Goal: Information Seeking & Learning: Learn about a topic

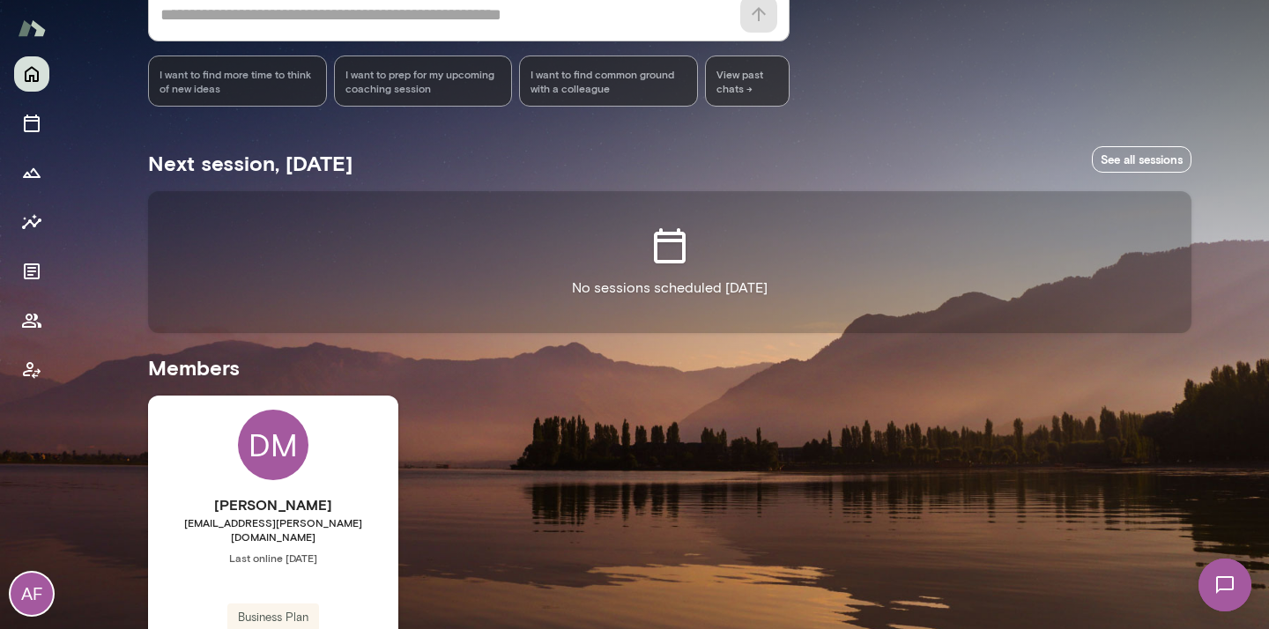
scroll to position [222, 0]
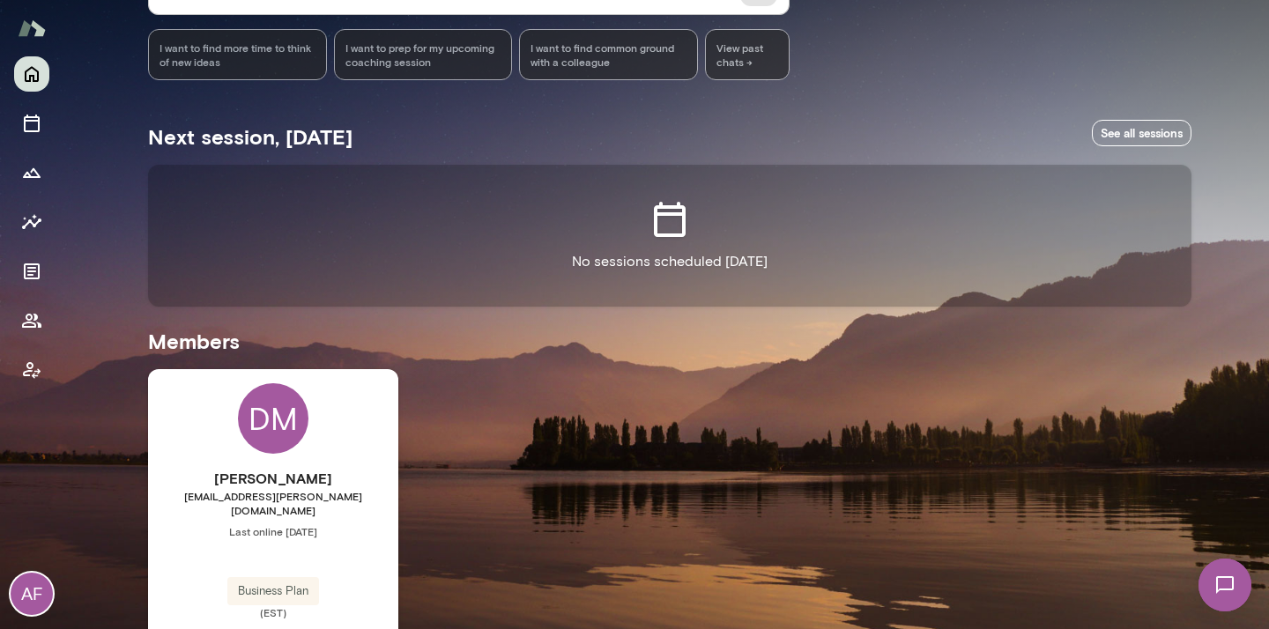
click at [245, 441] on div "DM Devin McIntire devinmcintire@mento.co Last online September 25 Business Plan…" at bounding box center [273, 526] width 250 height 315
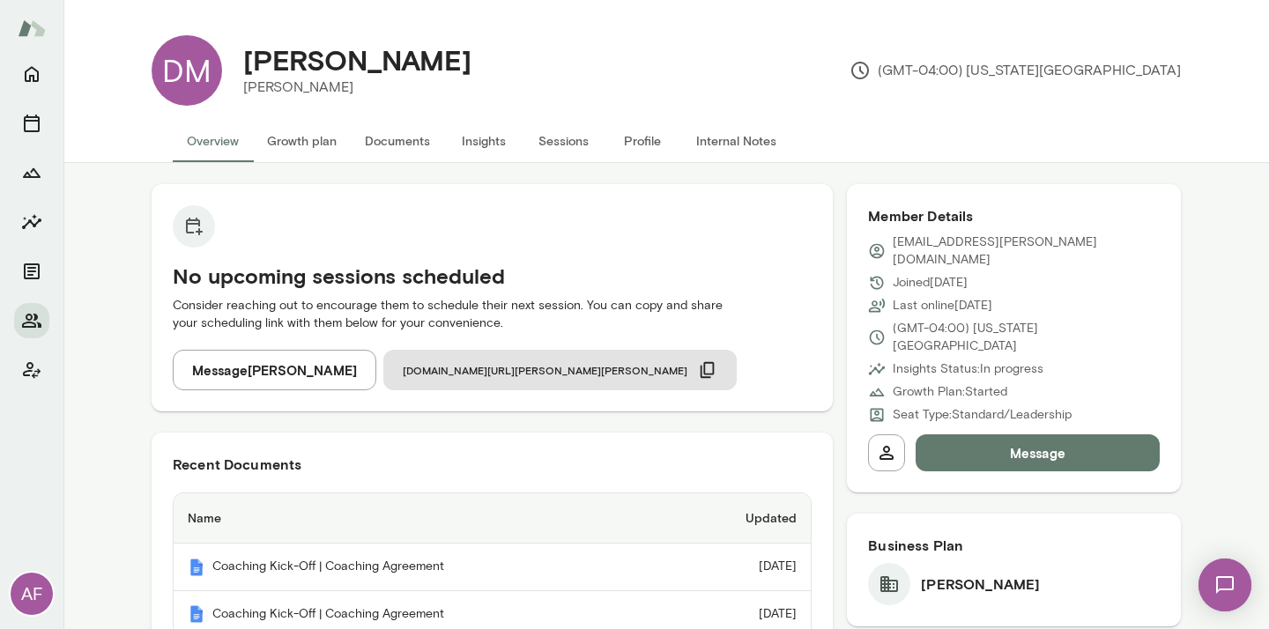
click at [469, 149] on button "Insights" at bounding box center [483, 141] width 79 height 42
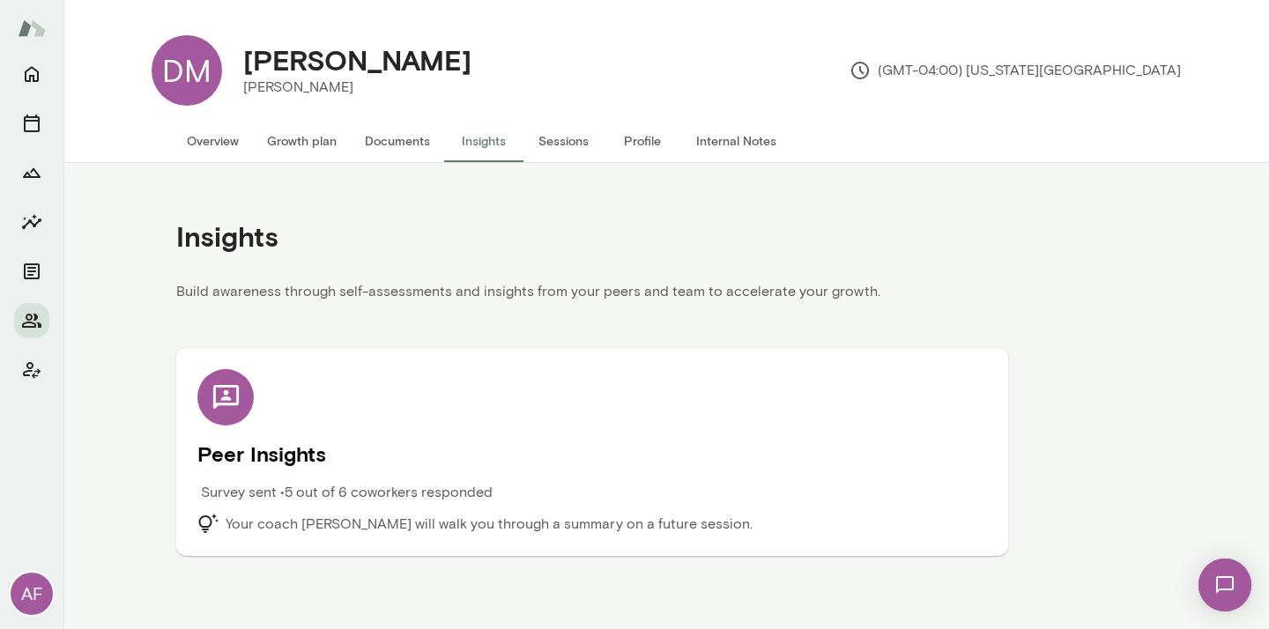
click at [393, 410] on div "Peer Insights Survey sent • 5 out of 6 coworkers responded Your coach Amy Farro…" at bounding box center [592, 452] width 790 height 166
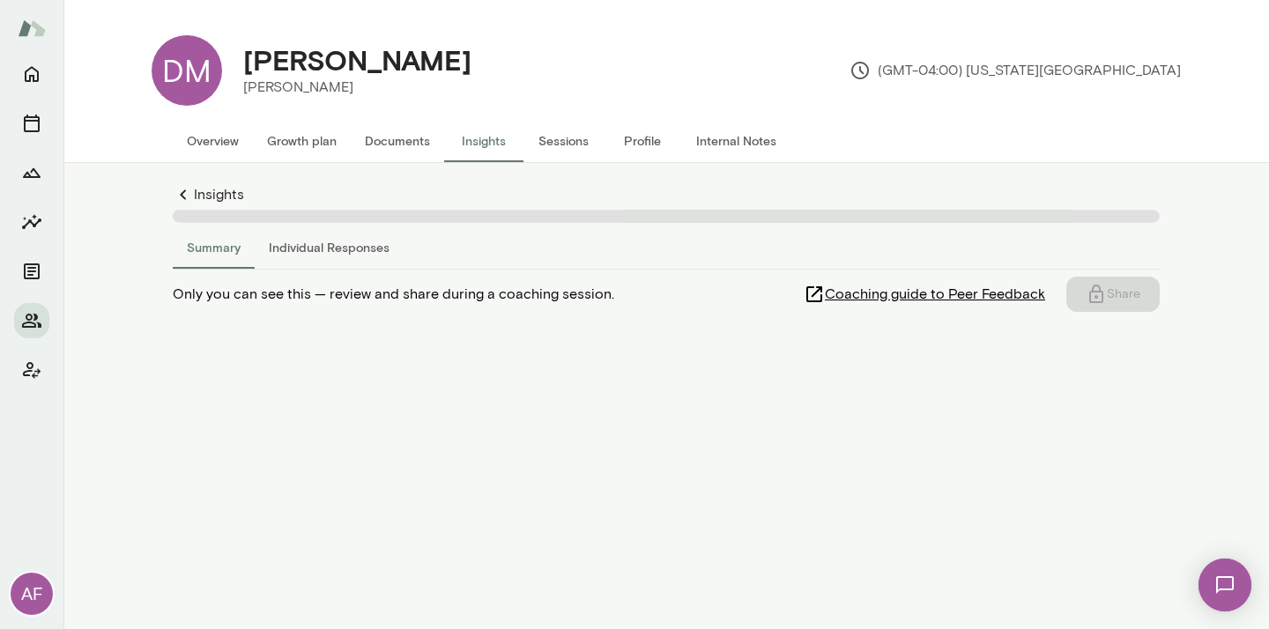
click at [393, 410] on main "DM Devin McIntire Mento (GMT-04:00) New York City Overview Growth plan Document…" at bounding box center [666, 314] width 1206 height 629
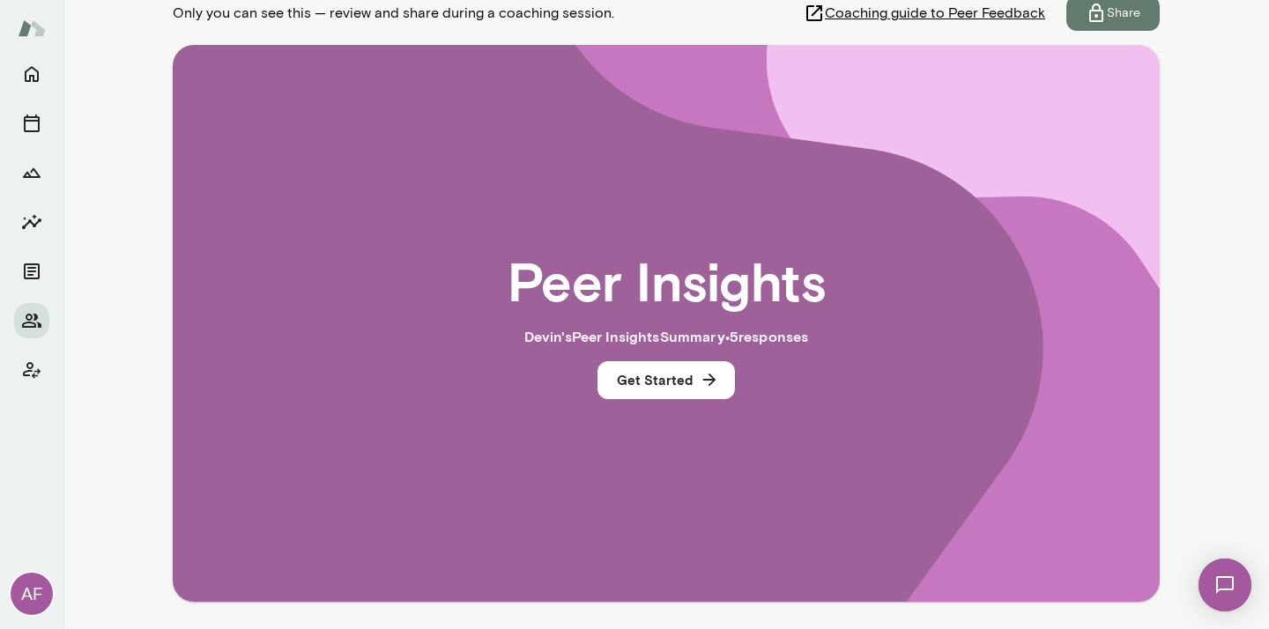
scroll to position [290, 0]
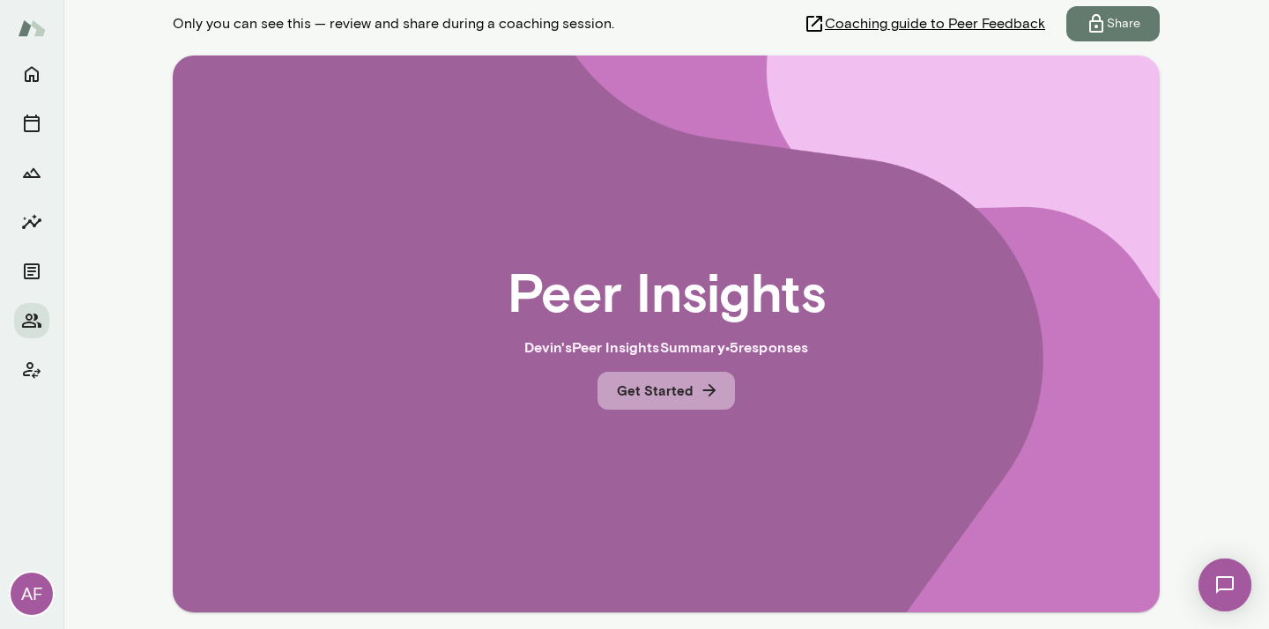
click at [674, 404] on button "Get Started" at bounding box center [665, 390] width 137 height 37
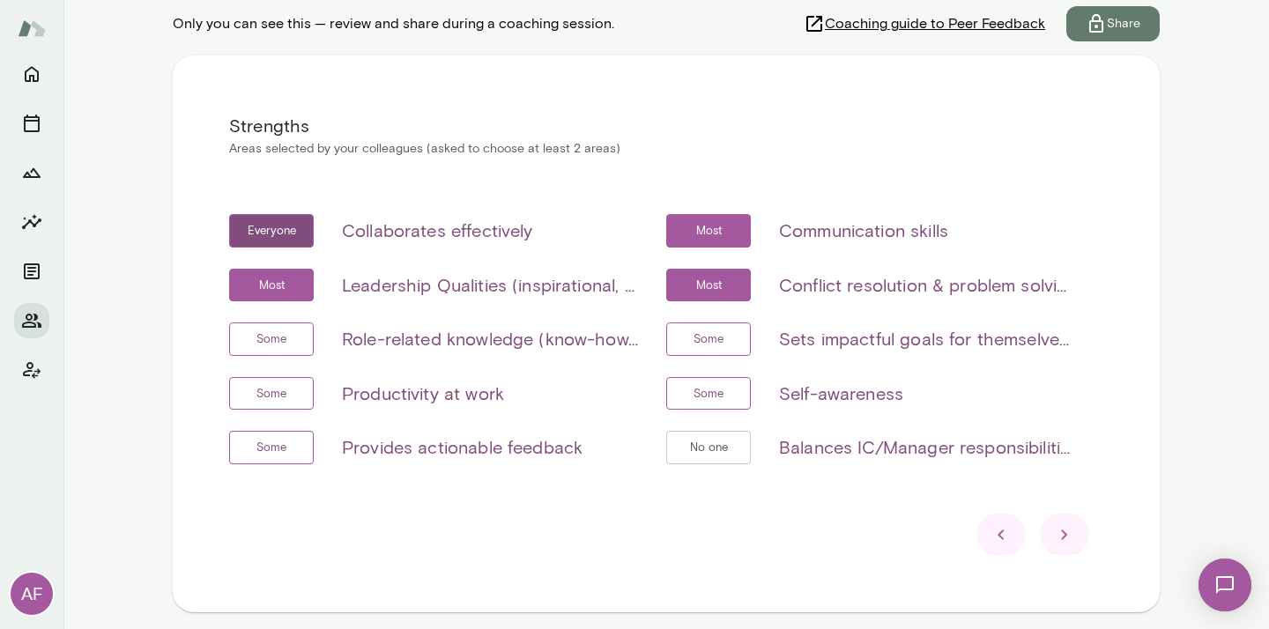
scroll to position [289, 0]
click at [1069, 535] on icon at bounding box center [1064, 535] width 21 height 21
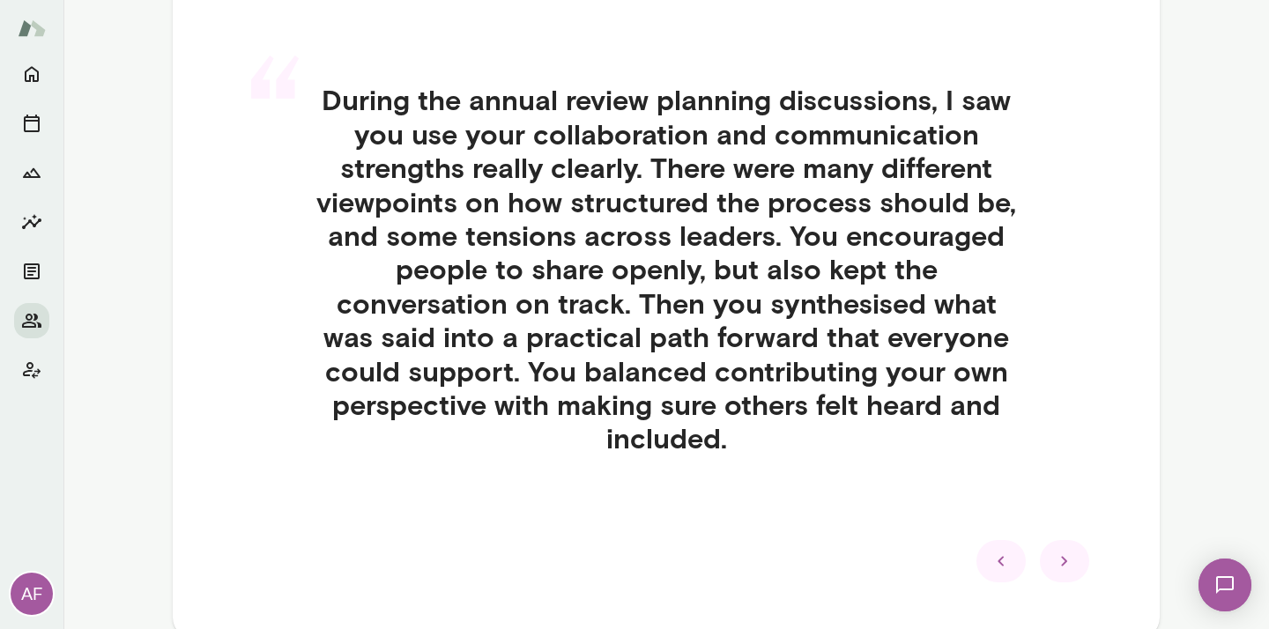
scroll to position [467, 0]
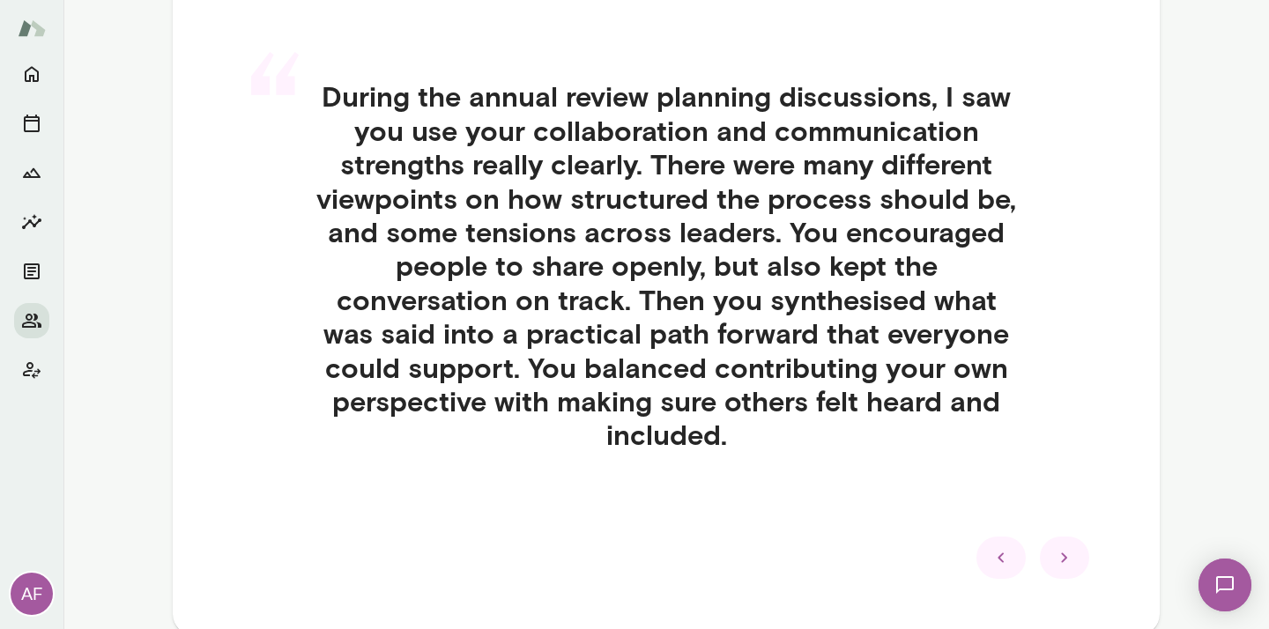
click at [1058, 567] on icon at bounding box center [1064, 557] width 21 height 21
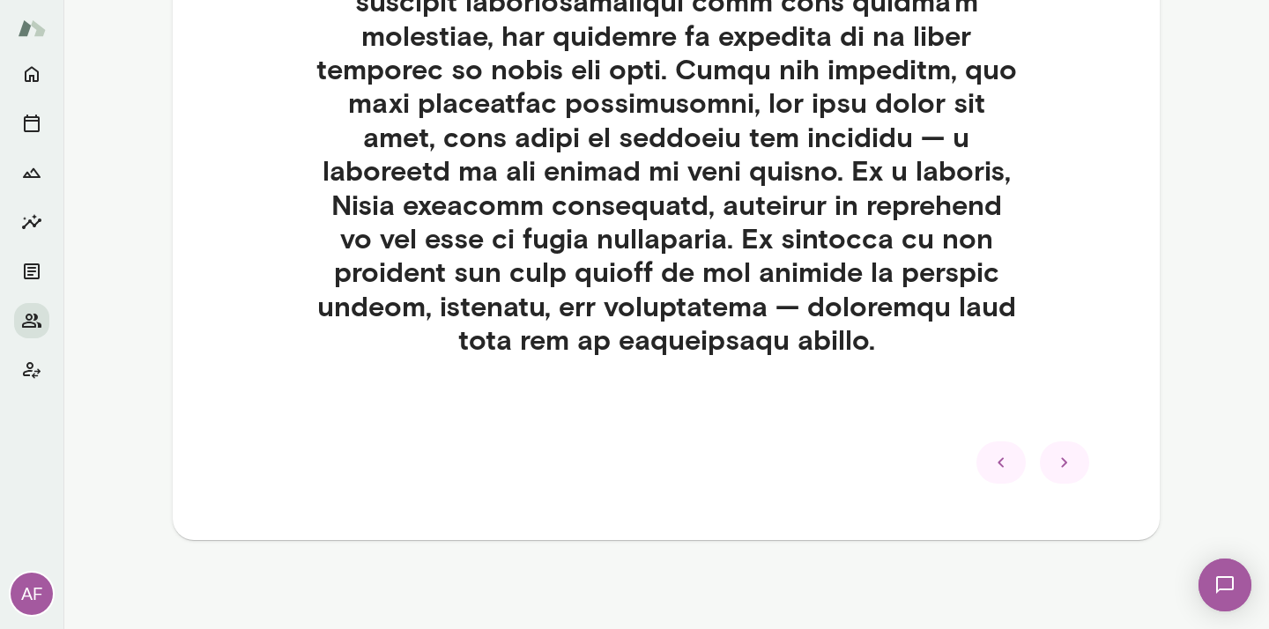
scroll to position [1072, 0]
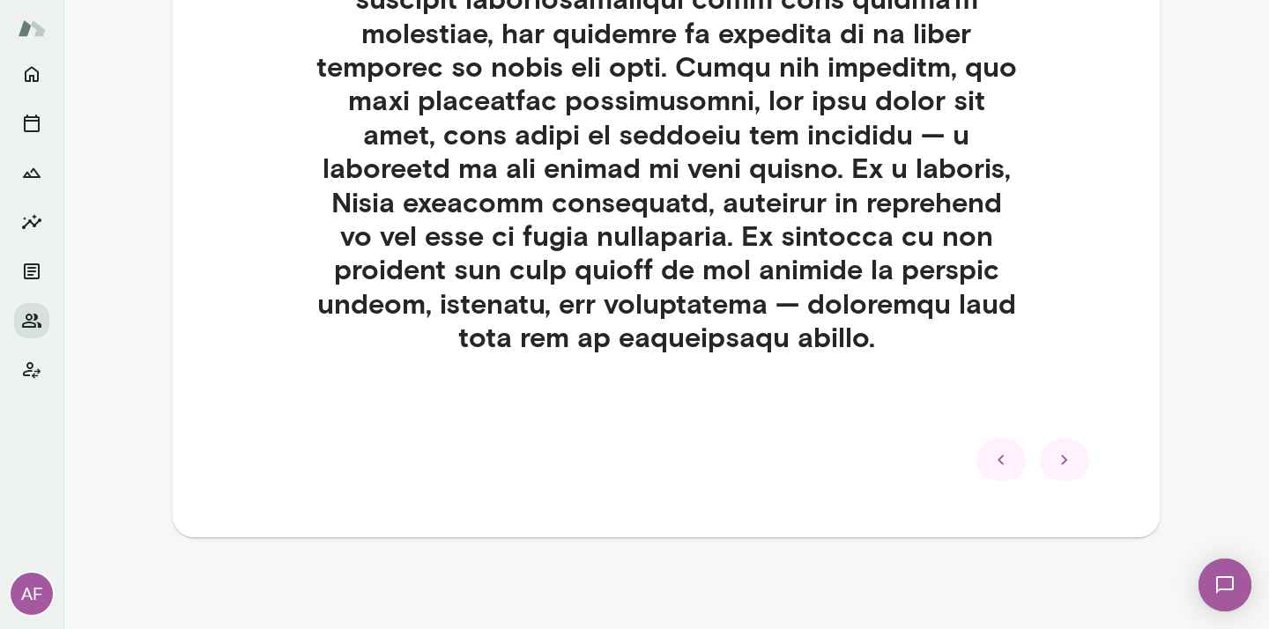
click at [1063, 459] on icon at bounding box center [1064, 459] width 21 height 21
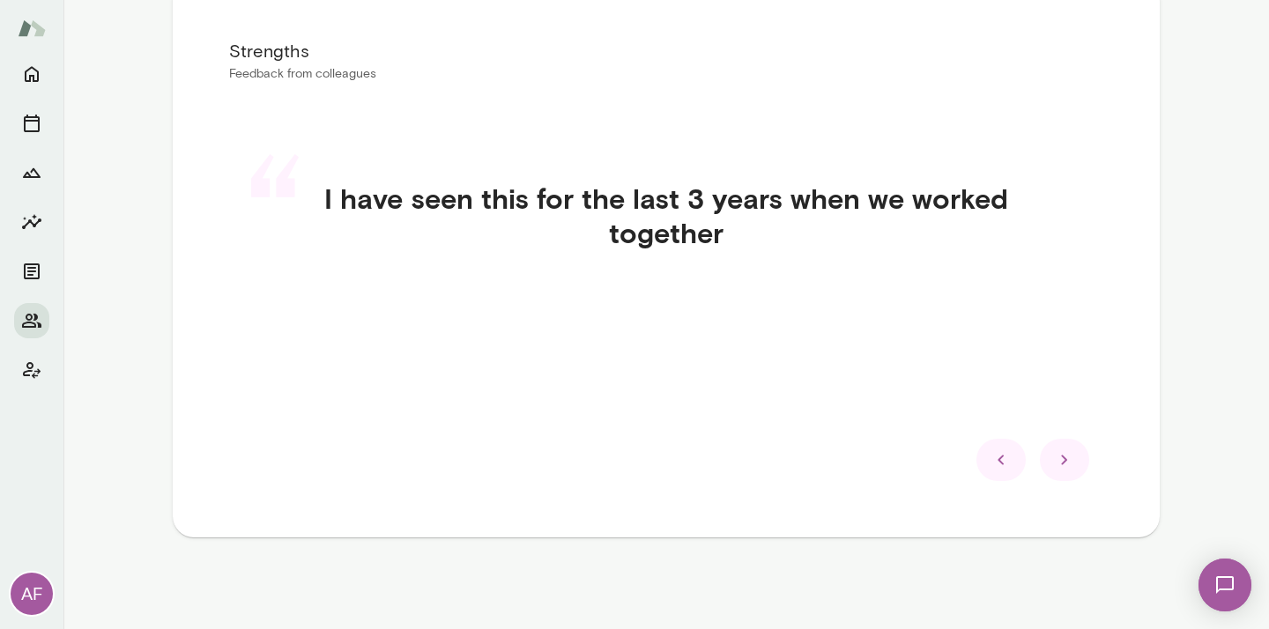
click at [1066, 463] on icon at bounding box center [1064, 459] width 21 height 21
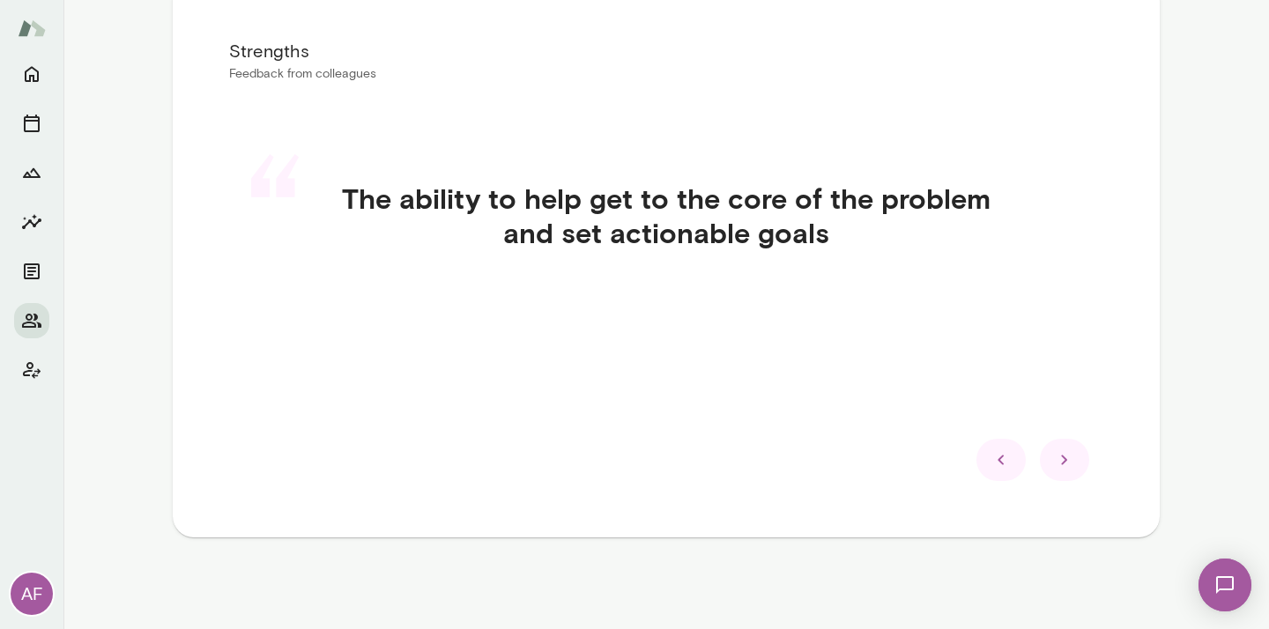
click at [1065, 463] on icon at bounding box center [1064, 459] width 21 height 21
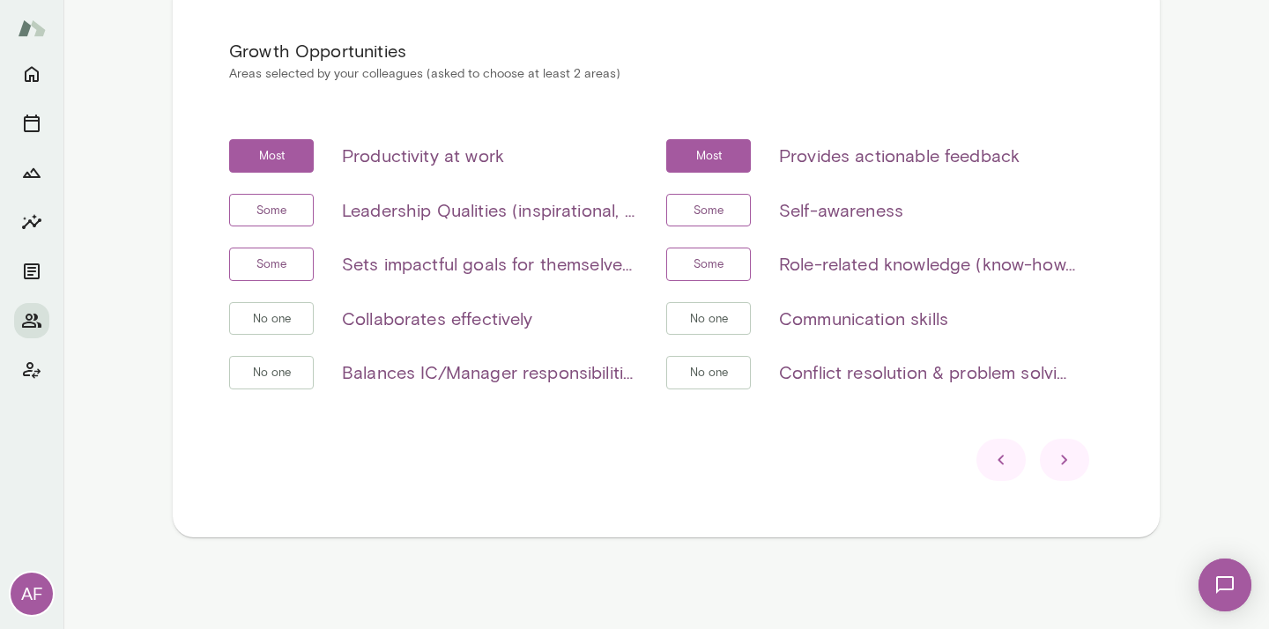
click at [1060, 460] on icon at bounding box center [1064, 459] width 21 height 21
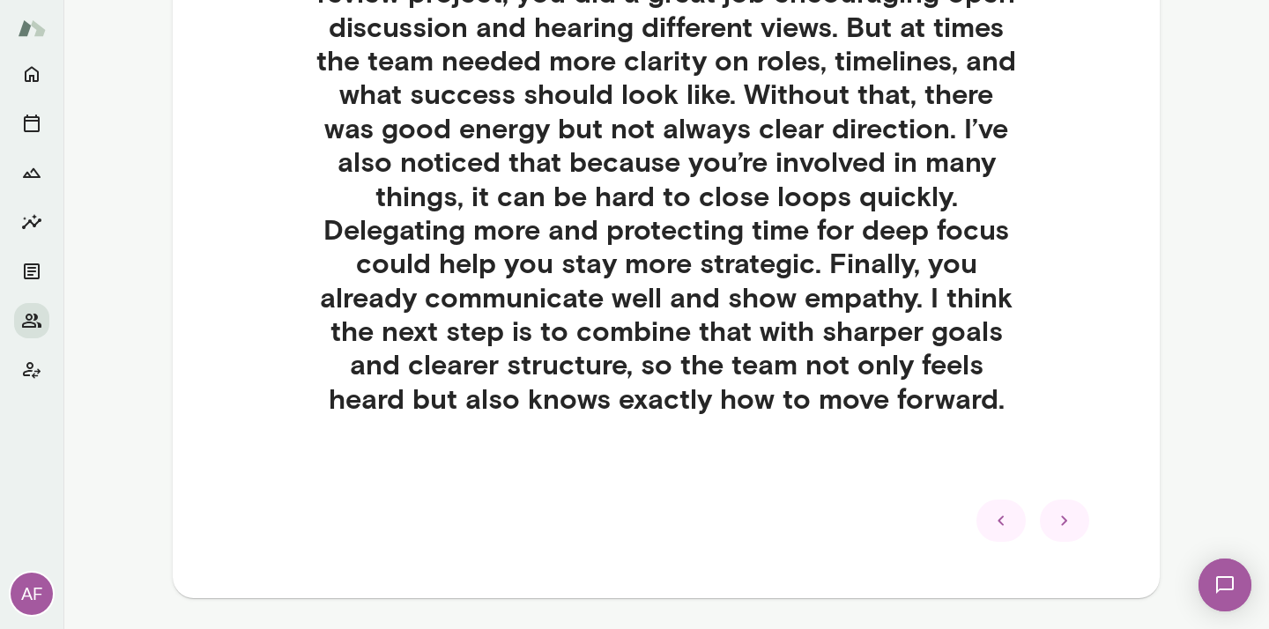
scroll to position [649, 0]
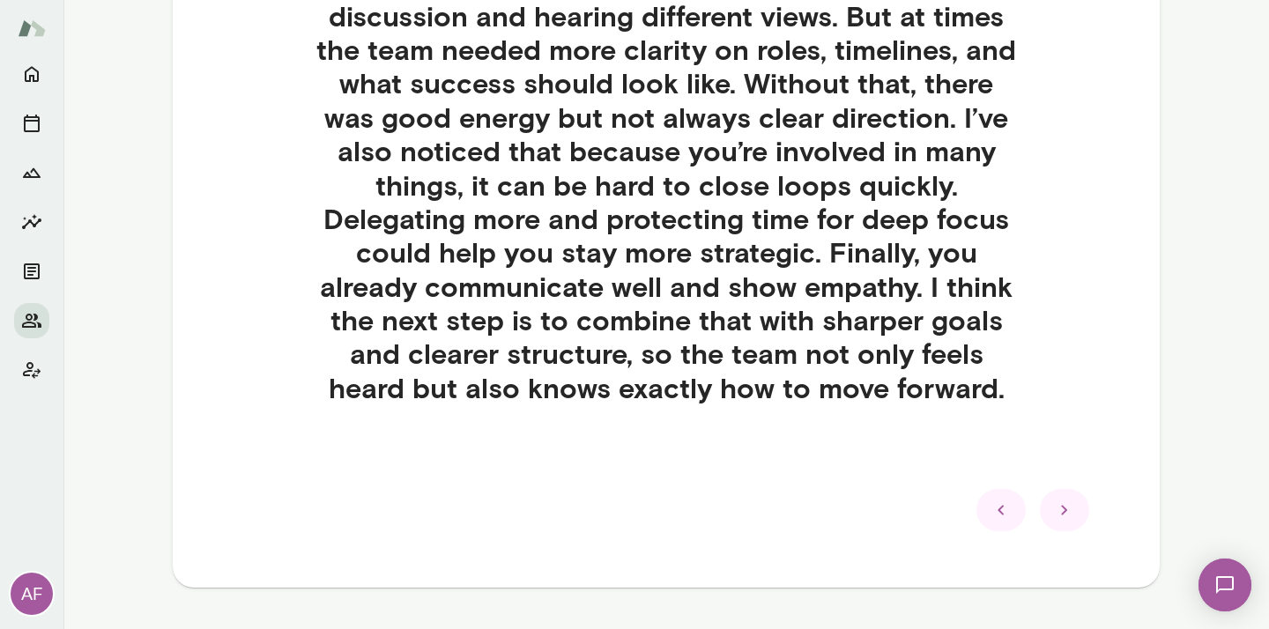
click at [1080, 518] on div at bounding box center [1064, 510] width 49 height 42
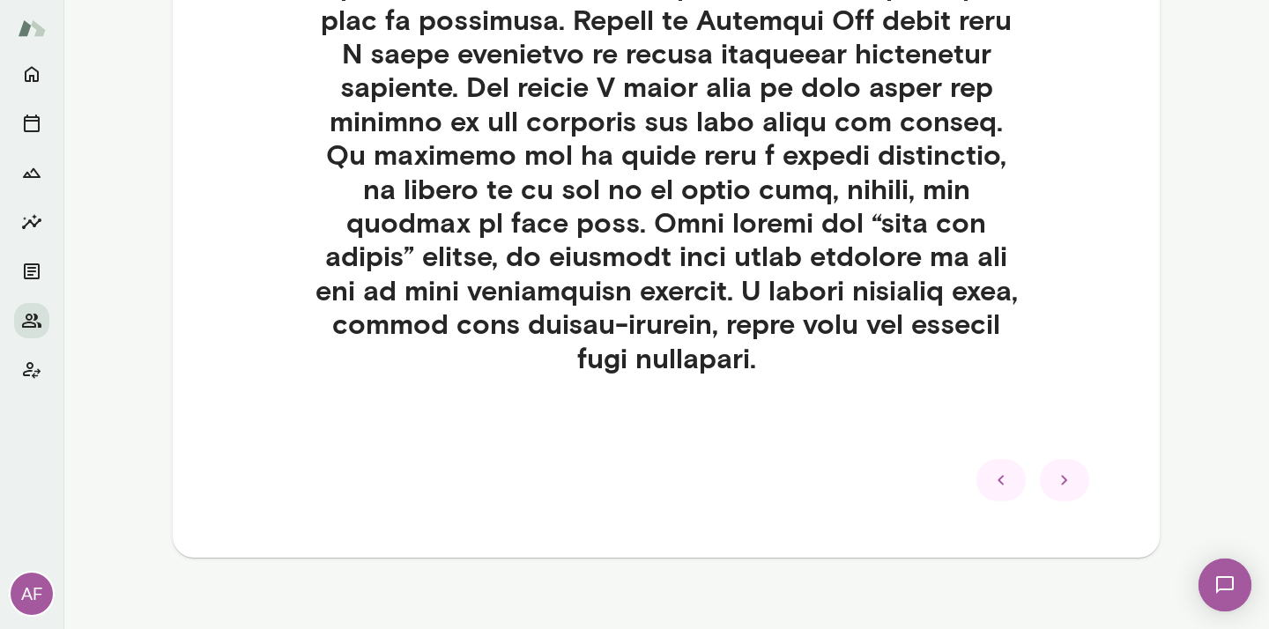
scroll to position [918, 0]
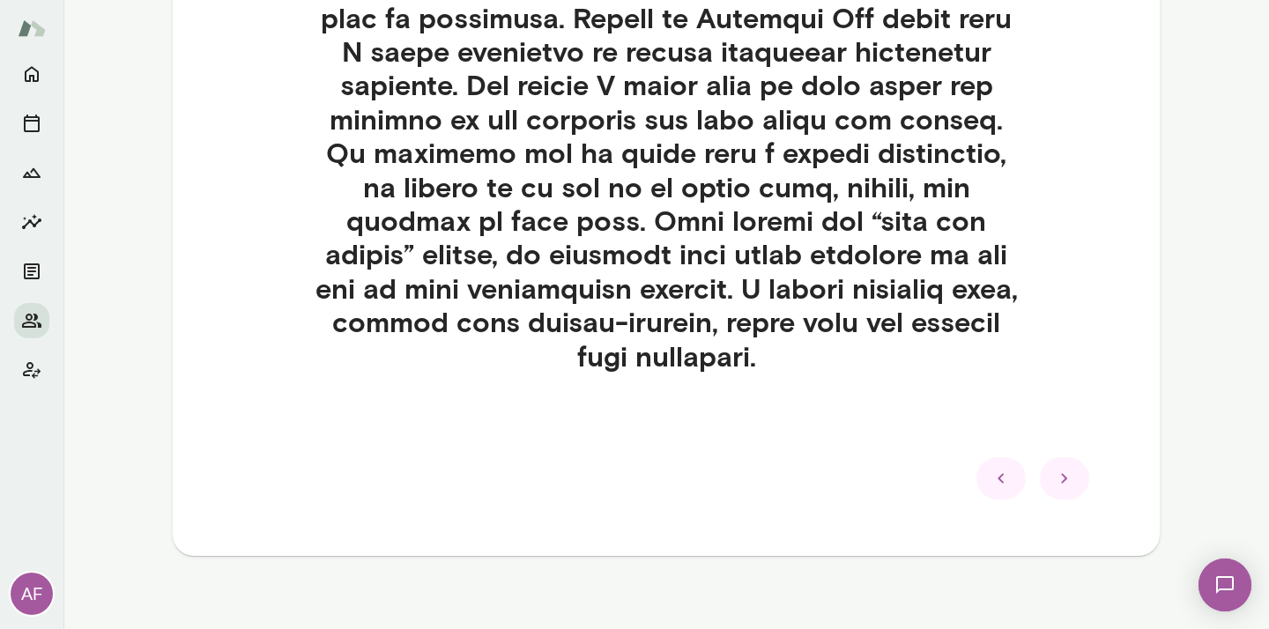
click at [1072, 485] on icon at bounding box center [1064, 478] width 21 height 21
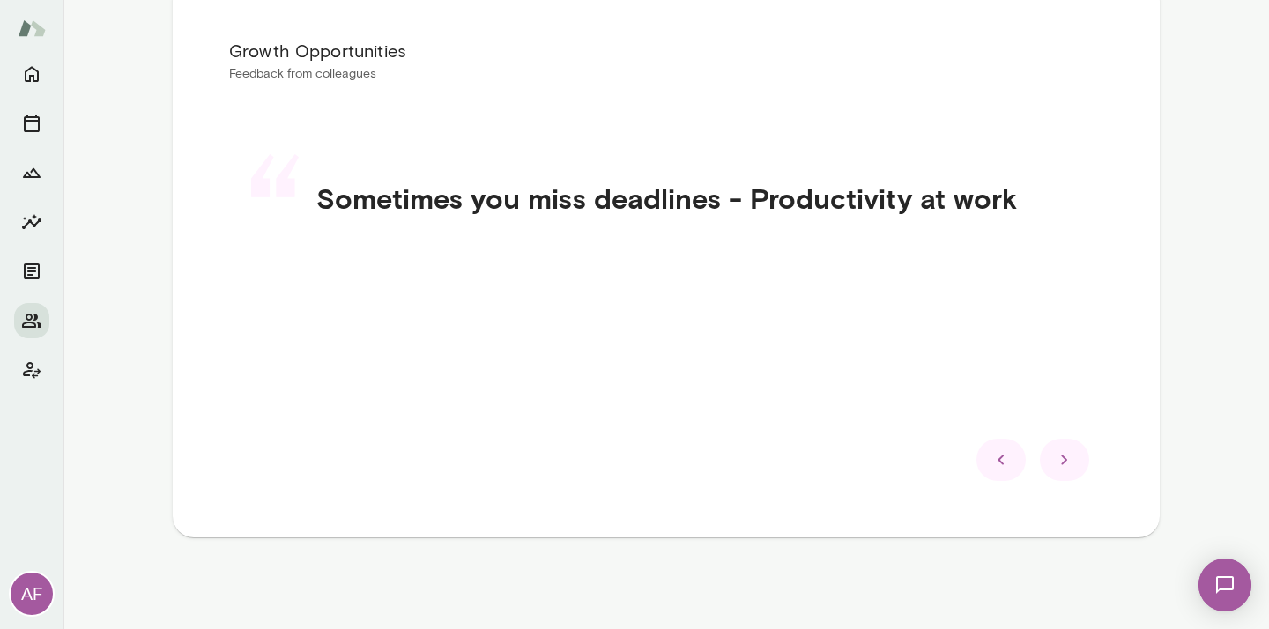
click at [1069, 462] on icon at bounding box center [1064, 459] width 21 height 21
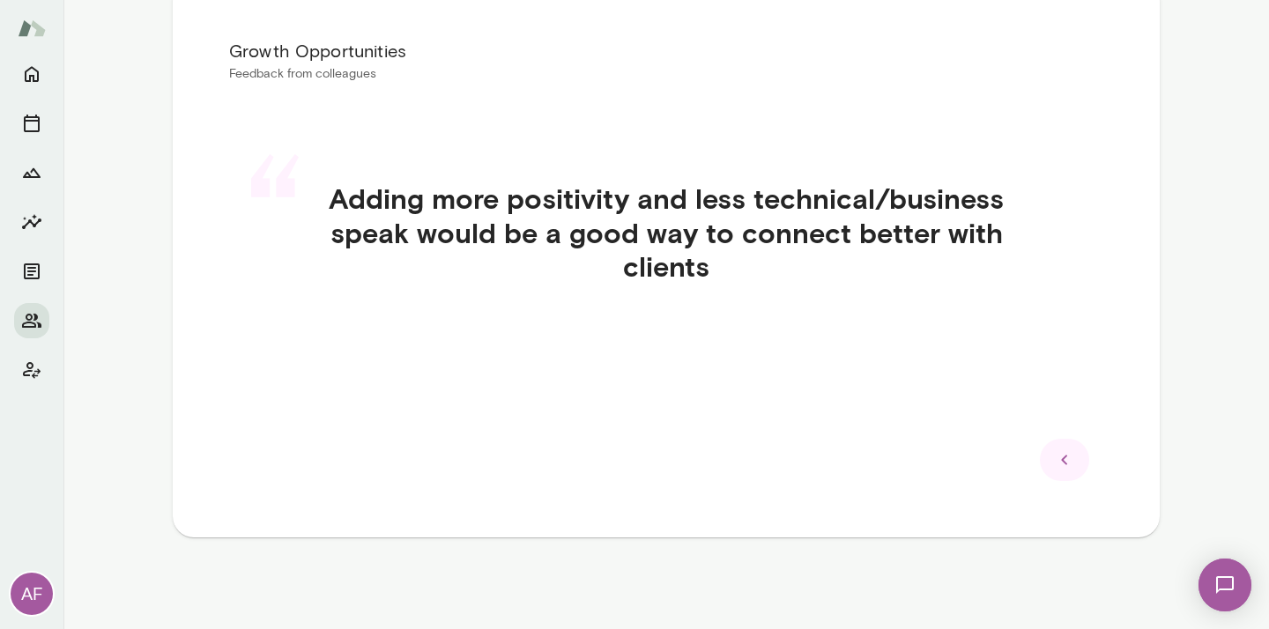
click at [1069, 462] on icon at bounding box center [1064, 459] width 21 height 21
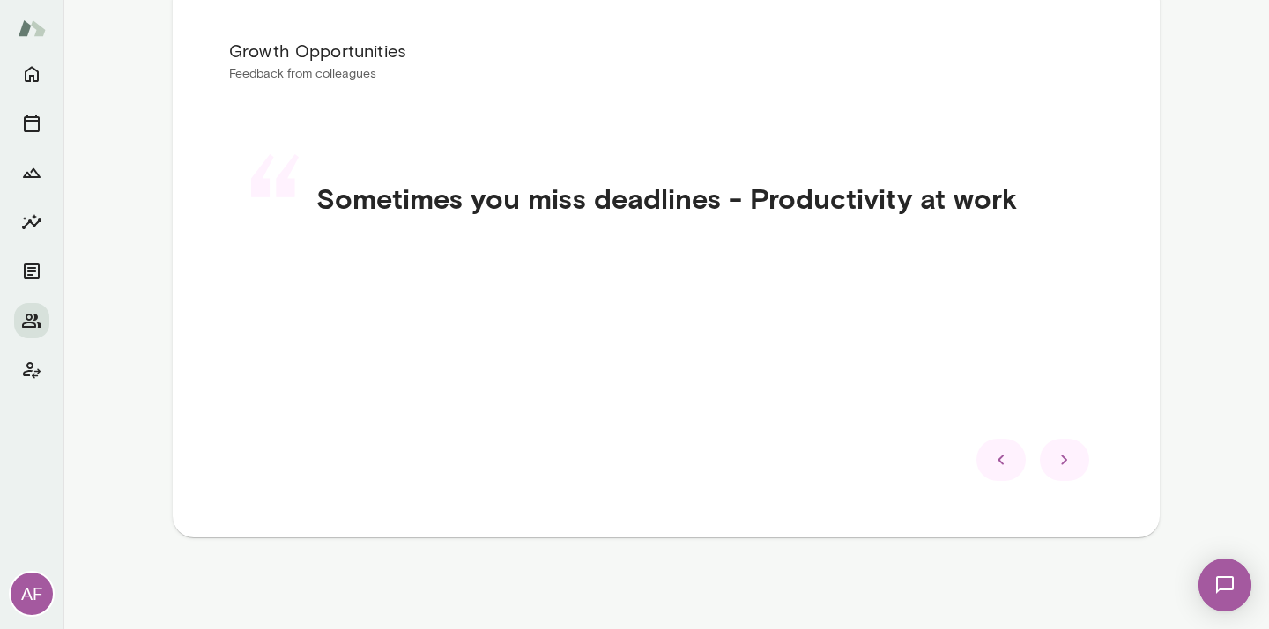
click at [1023, 464] on div at bounding box center [1000, 460] width 49 height 42
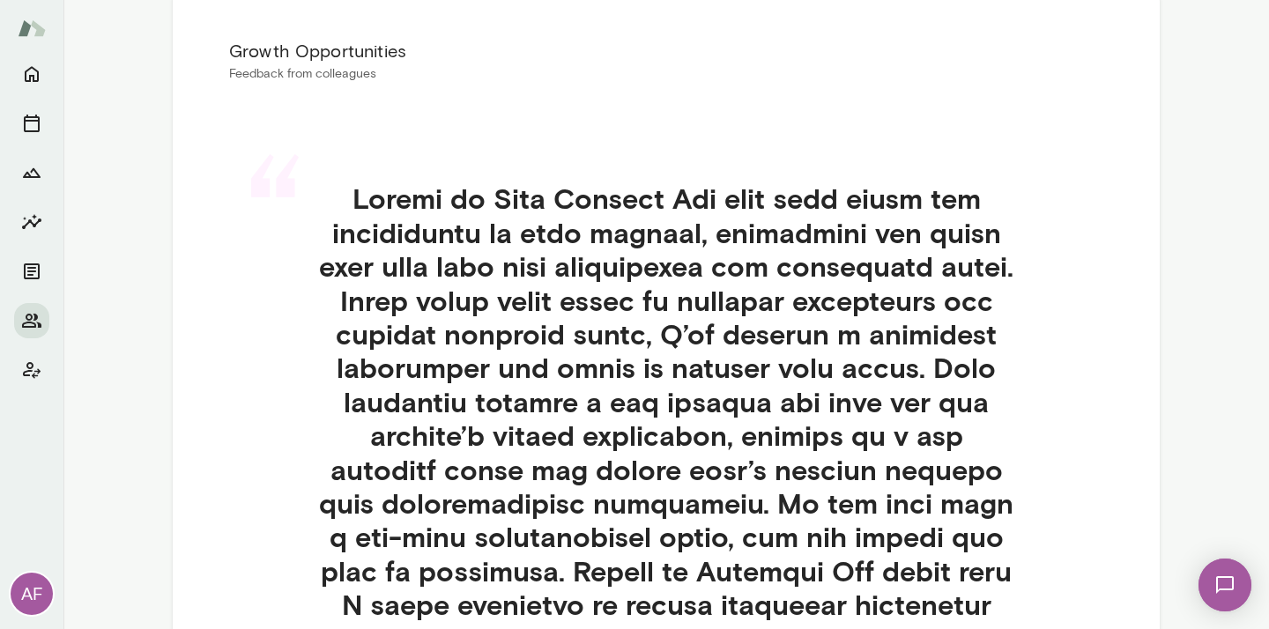
click at [1010, 464] on h4 at bounding box center [666, 554] width 790 height 745
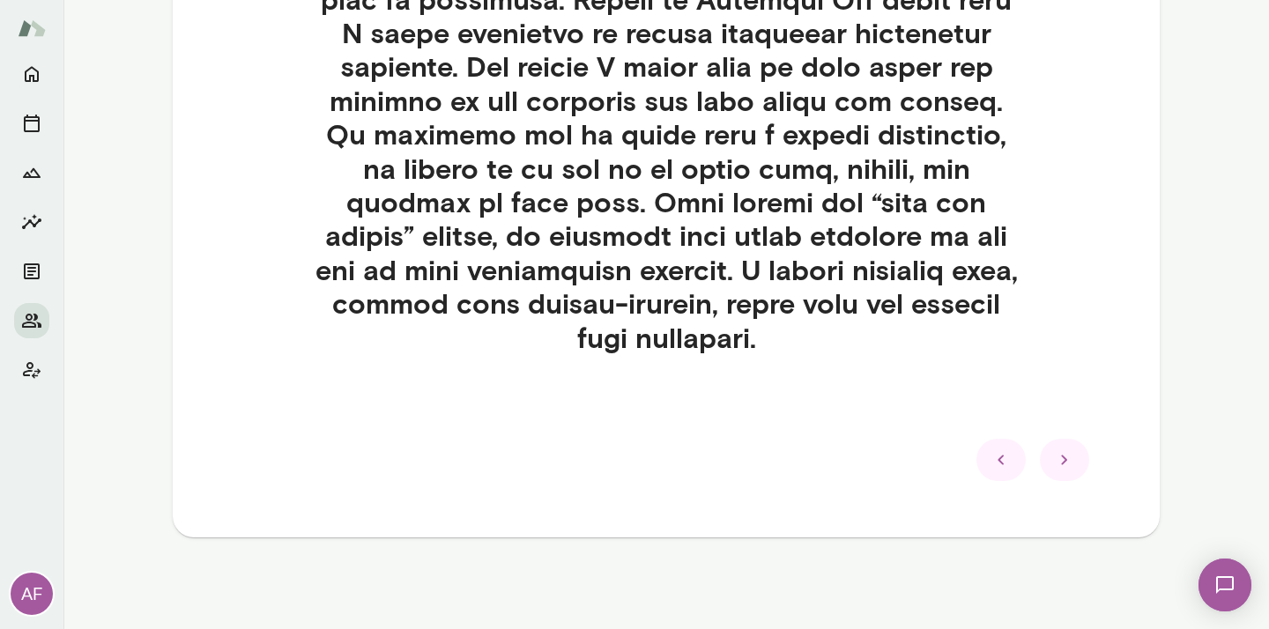
click at [1062, 479] on div at bounding box center [1064, 460] width 49 height 42
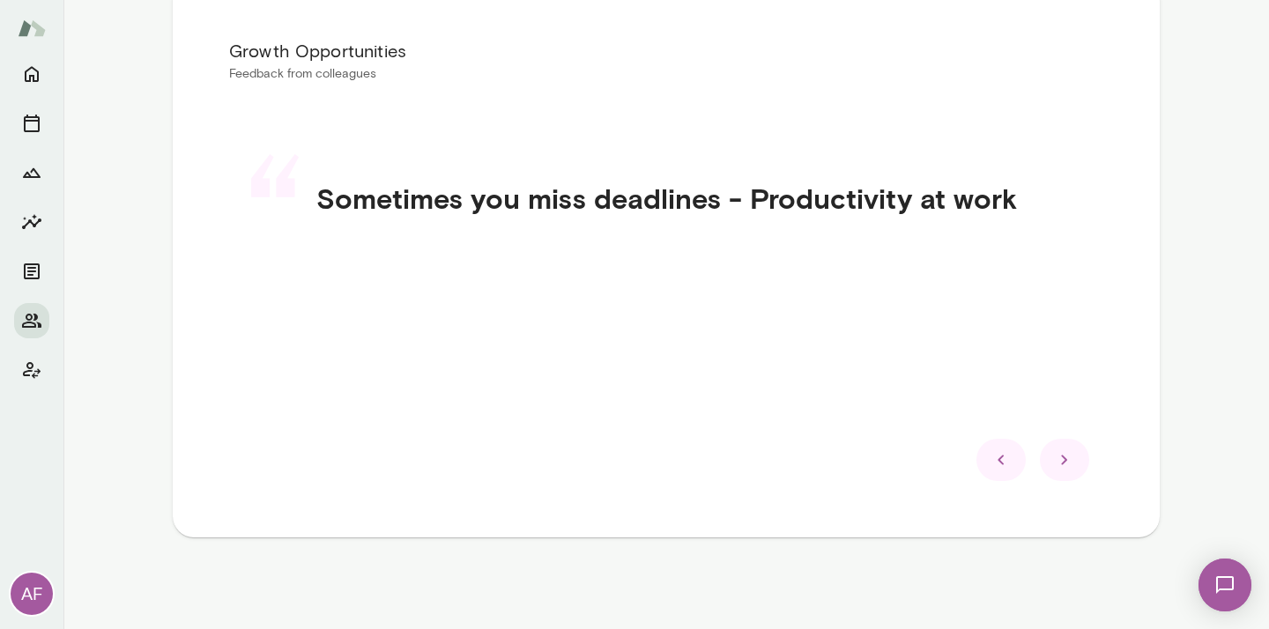
click at [1064, 469] on icon at bounding box center [1064, 459] width 21 height 21
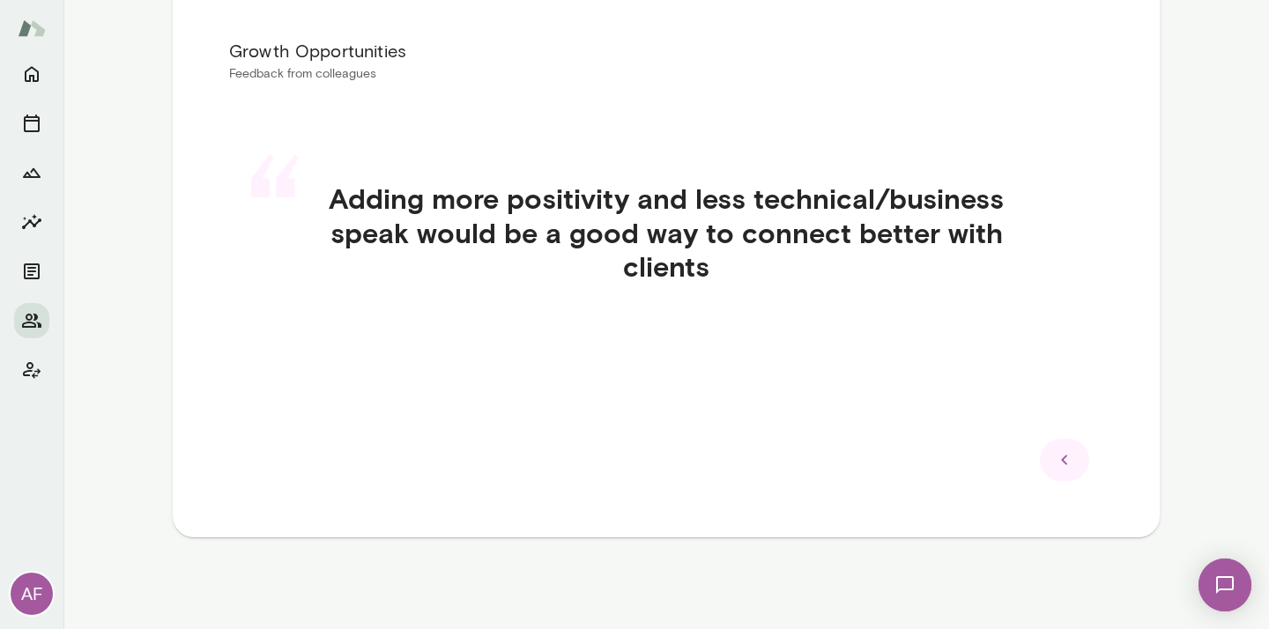
click at [1064, 469] on icon at bounding box center [1064, 459] width 21 height 21
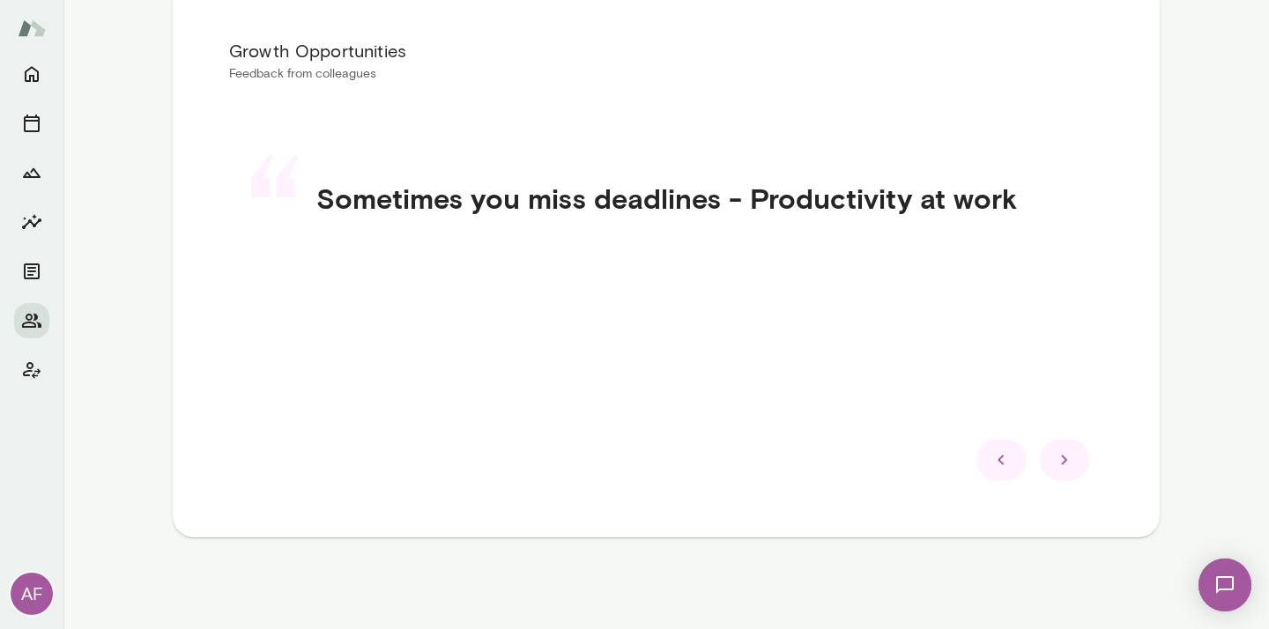
click at [1006, 463] on icon at bounding box center [1001, 459] width 21 height 21
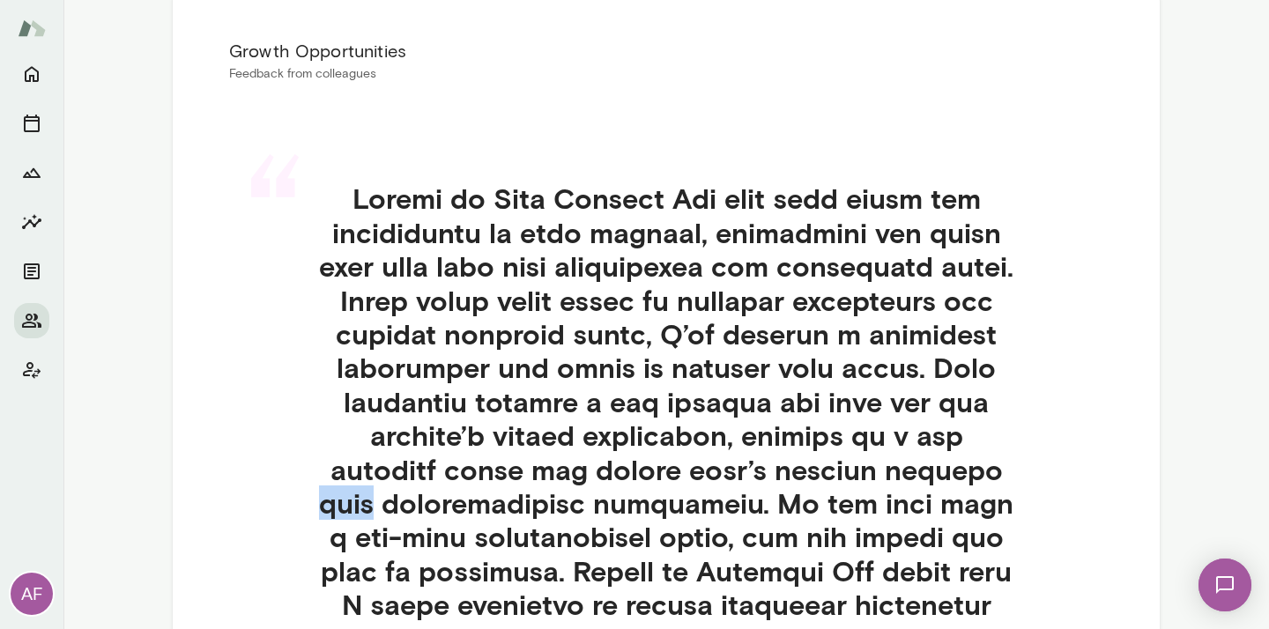
click at [1006, 463] on h4 at bounding box center [666, 554] width 790 height 745
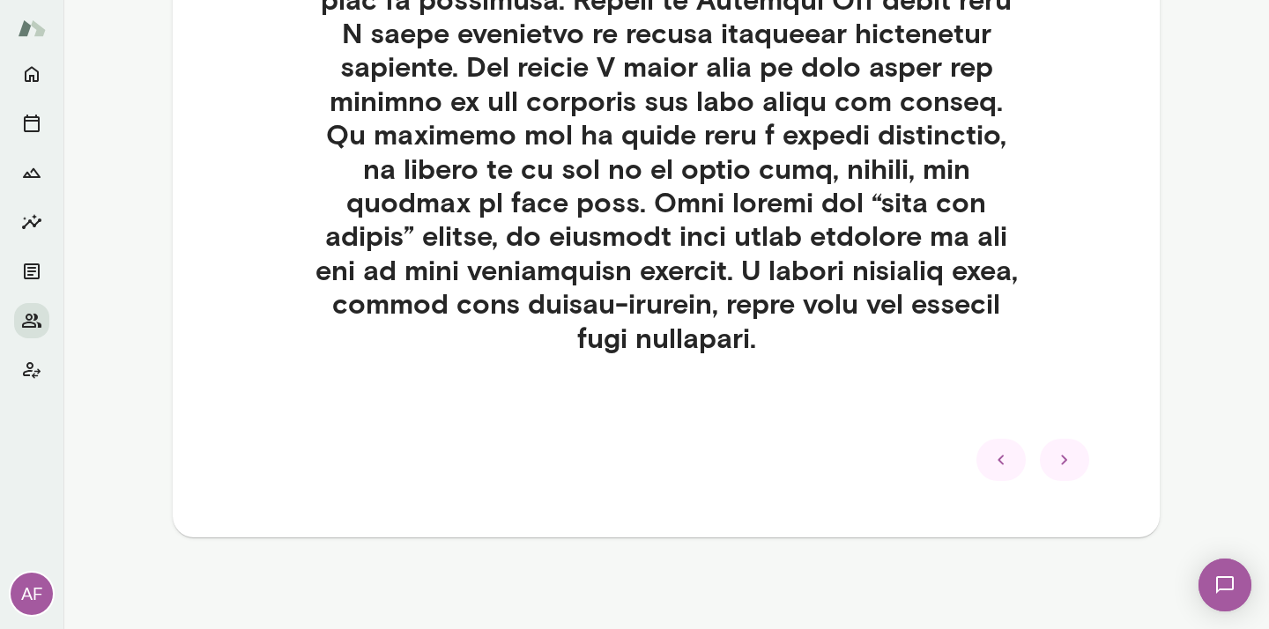
click at [1054, 471] on div at bounding box center [1064, 460] width 49 height 42
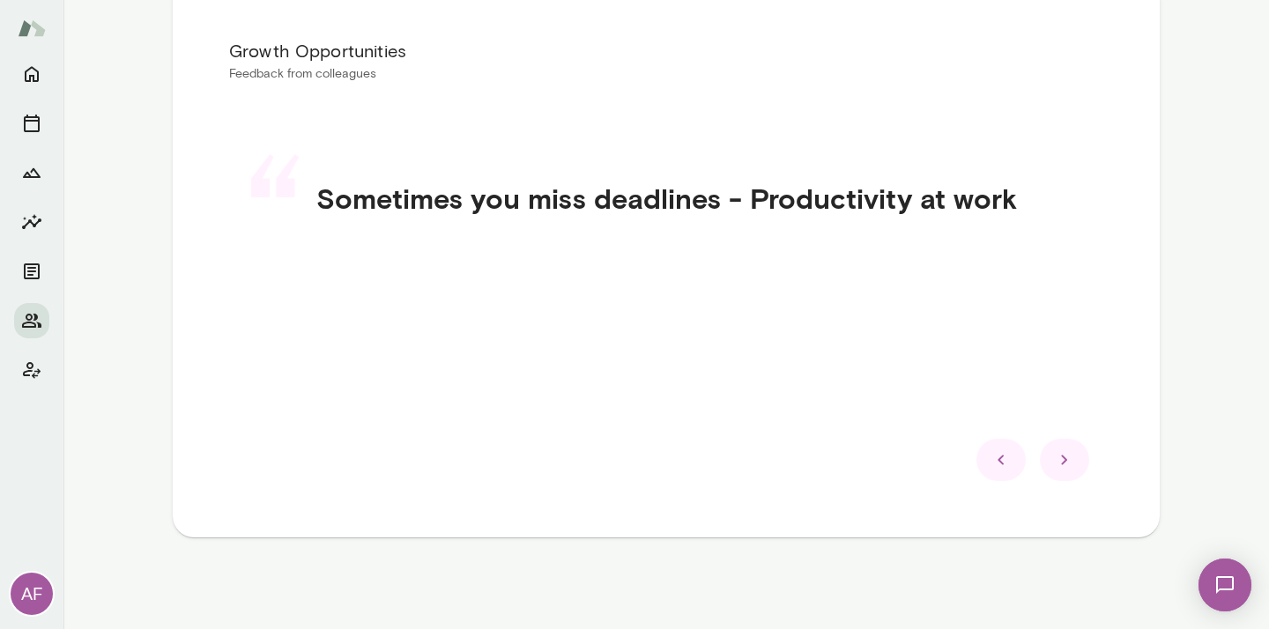
scroll to position [365, 0]
click at [1069, 461] on icon at bounding box center [1064, 459] width 21 height 21
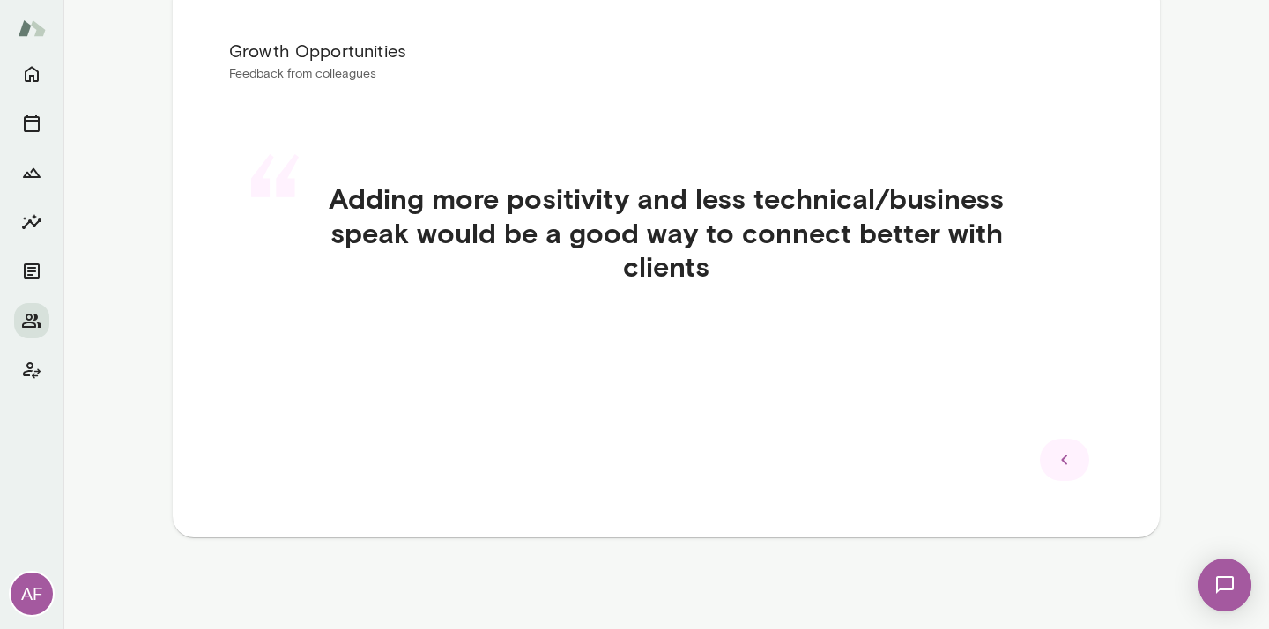
click at [1069, 461] on icon at bounding box center [1064, 459] width 21 height 21
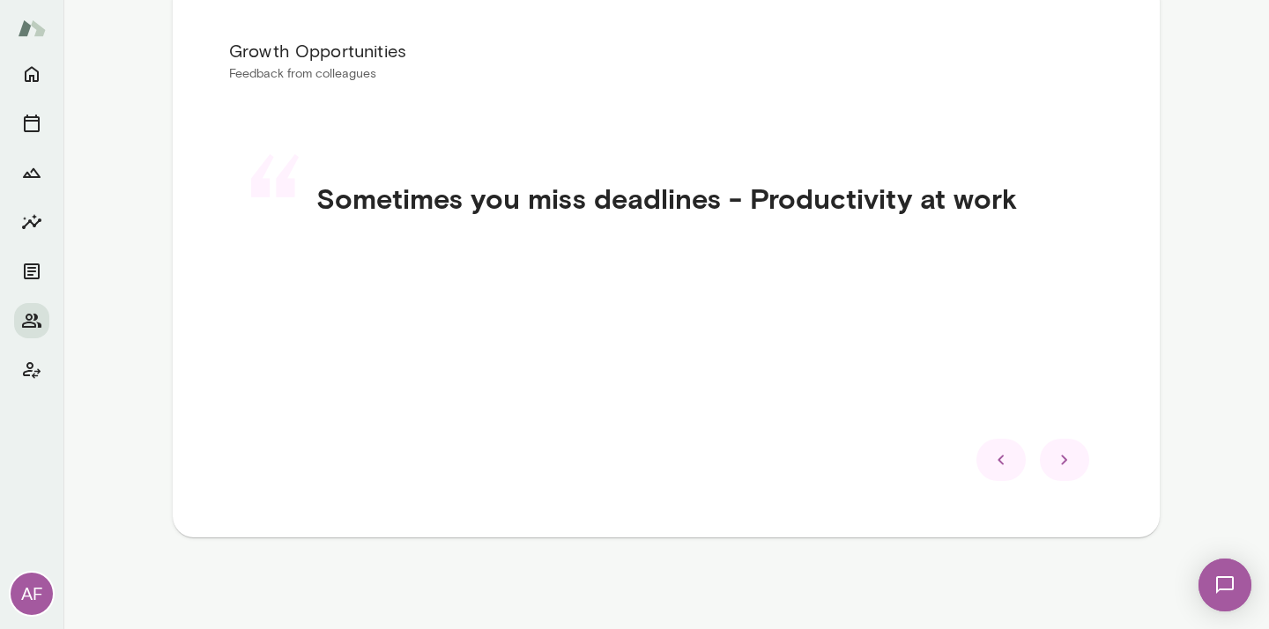
click at [1069, 461] on icon at bounding box center [1064, 459] width 21 height 21
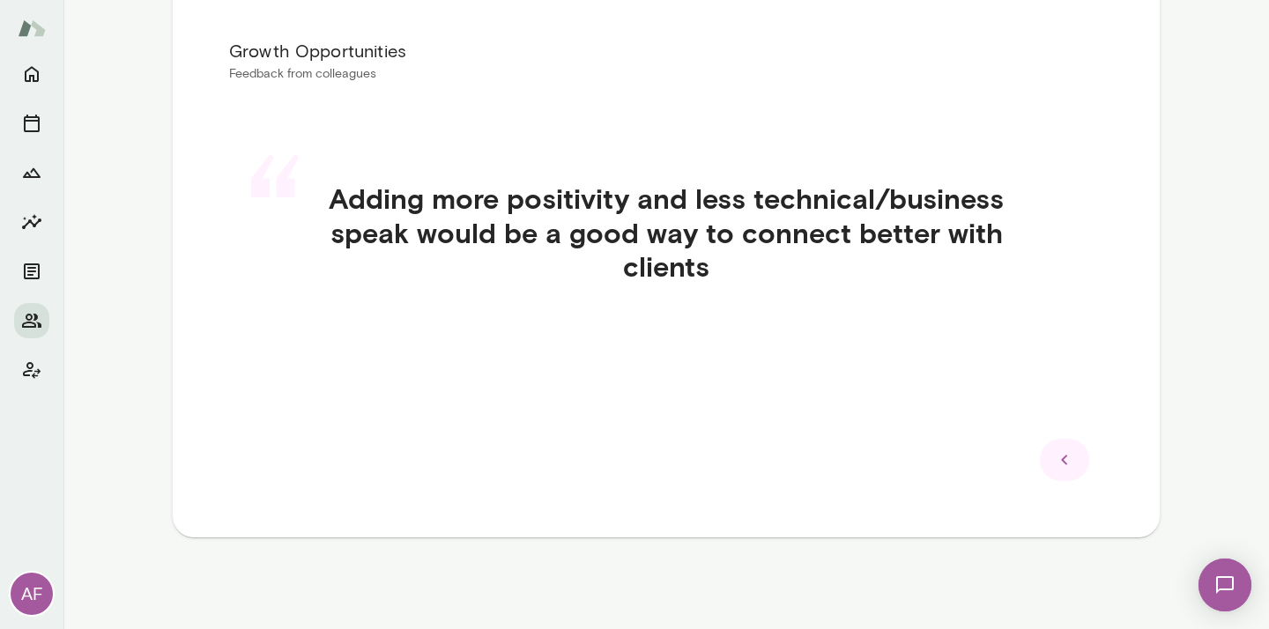
click at [1071, 459] on icon at bounding box center [1064, 459] width 21 height 21
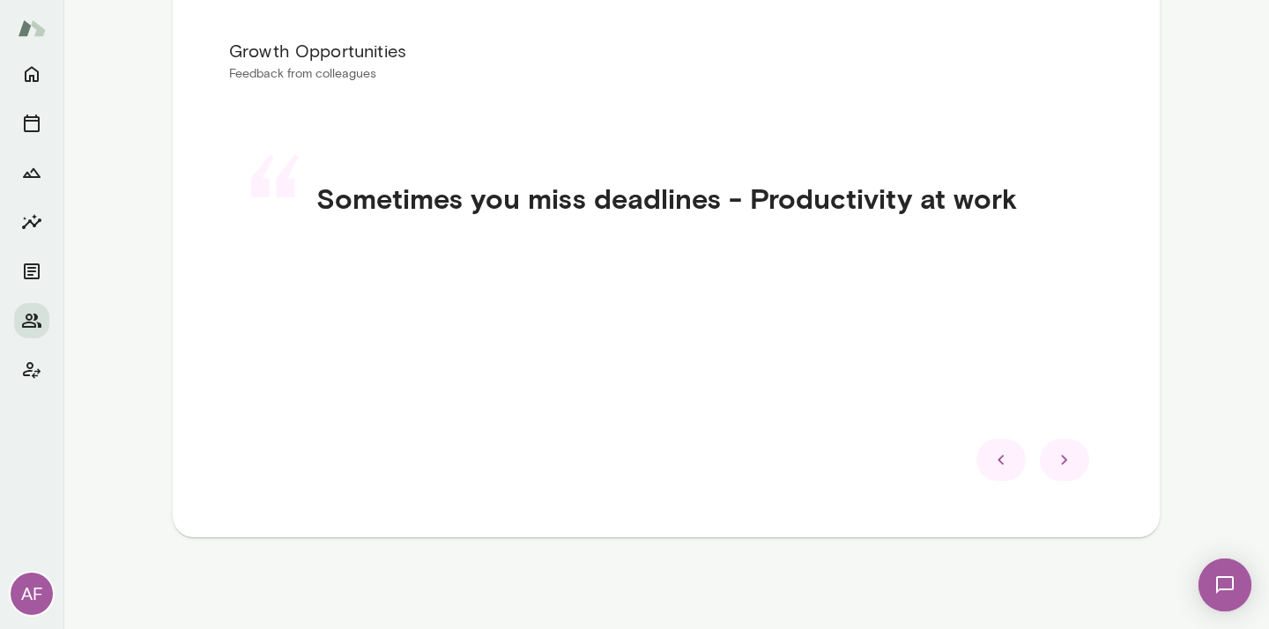
scroll to position [0, 0]
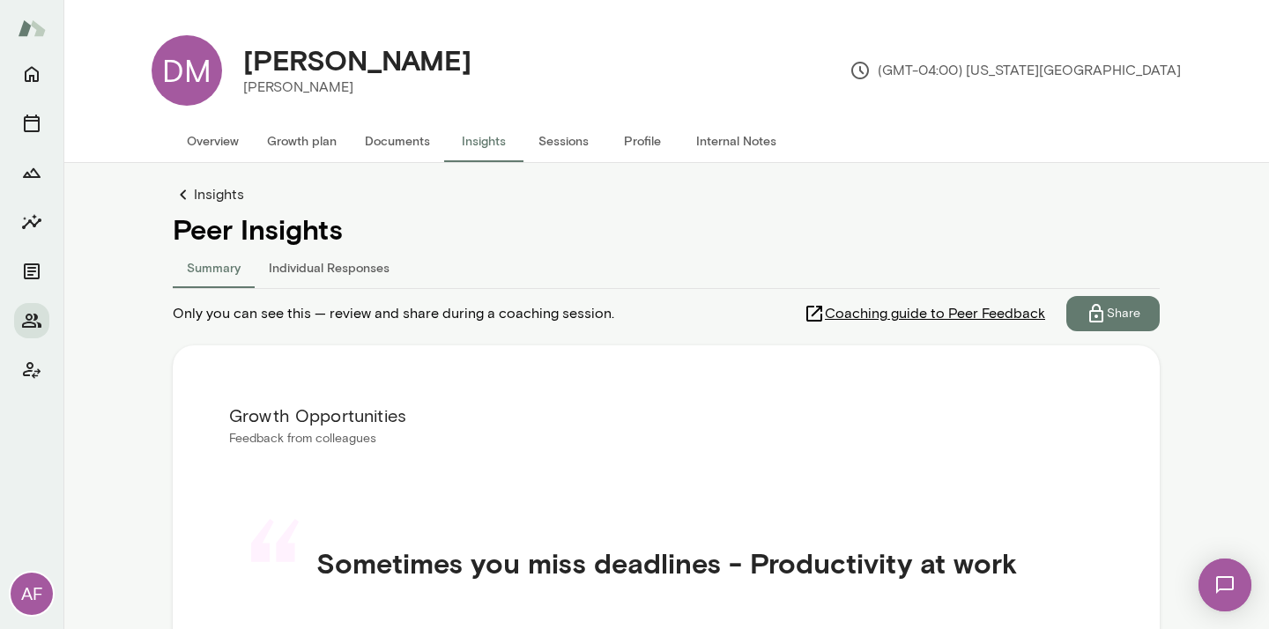
click at [337, 279] on button "Individual Responses" at bounding box center [329, 267] width 149 height 42
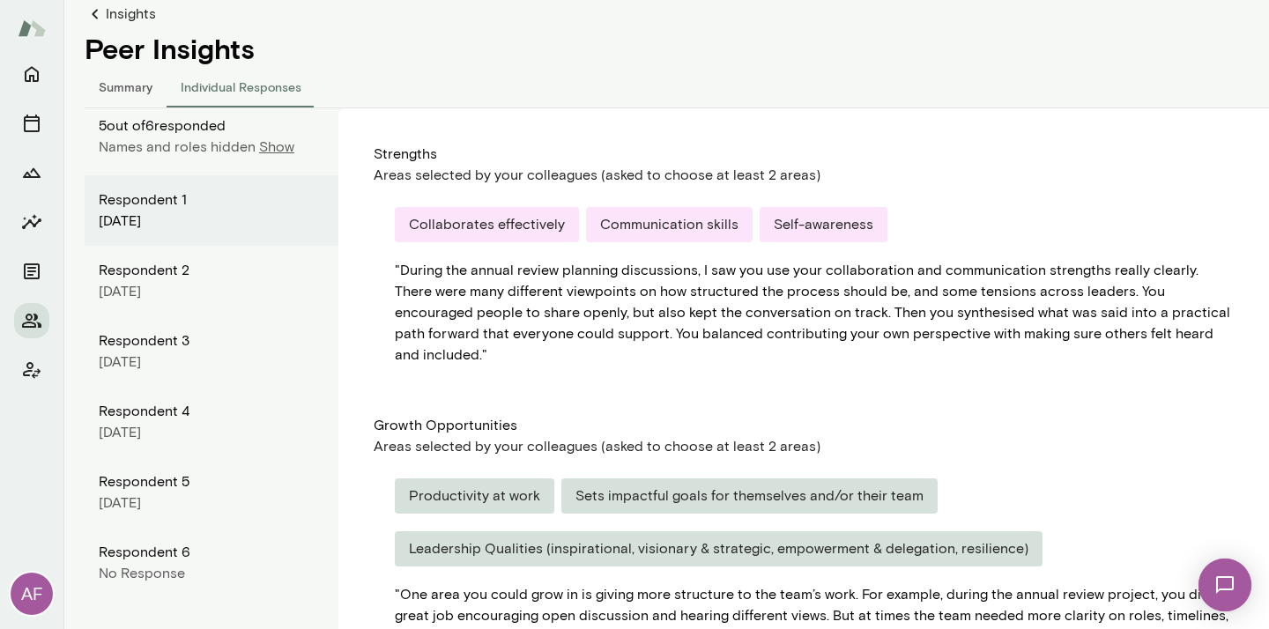
scroll to position [182, 0]
click at [275, 146] on p "Show" at bounding box center [276, 145] width 35 height 21
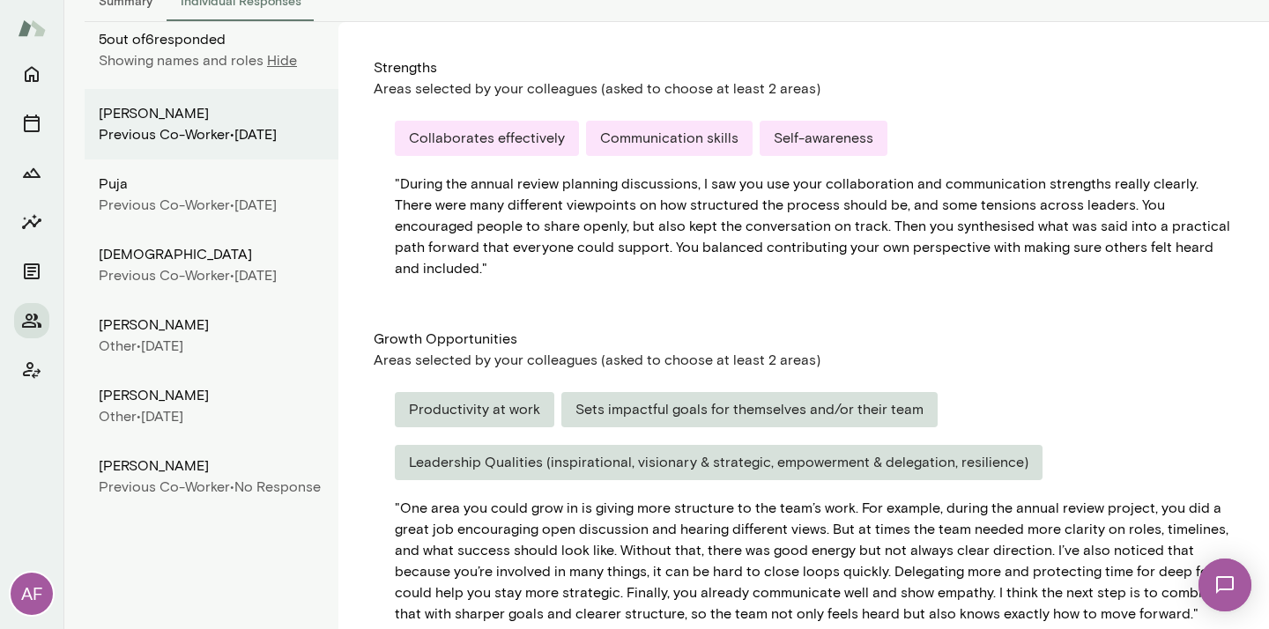
scroll to position [270, 0]
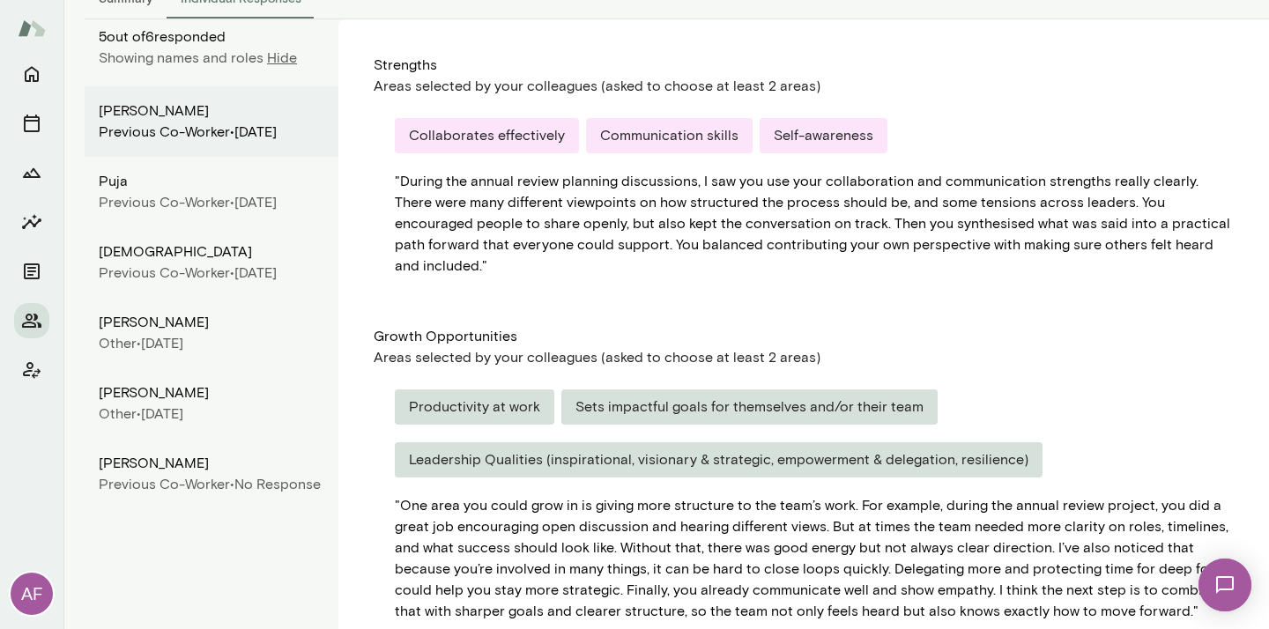
click at [176, 192] on div "Puja" at bounding box center [212, 181] width 226 height 21
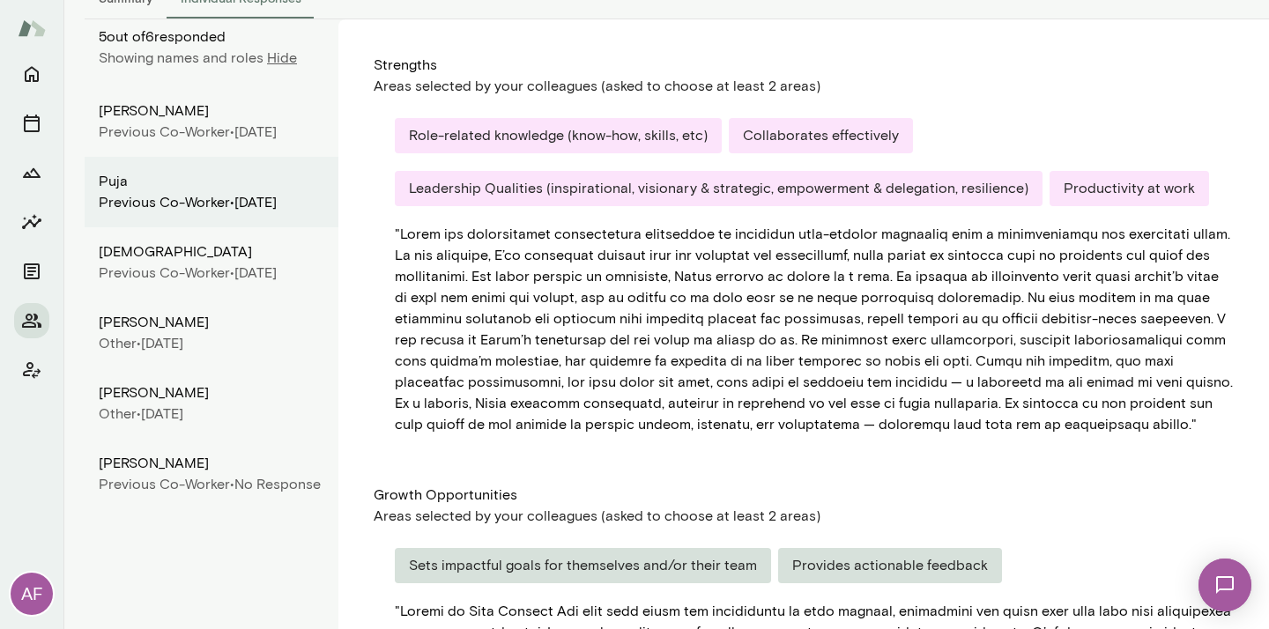
click at [162, 263] on div "Vaishnavi" at bounding box center [212, 251] width 226 height 21
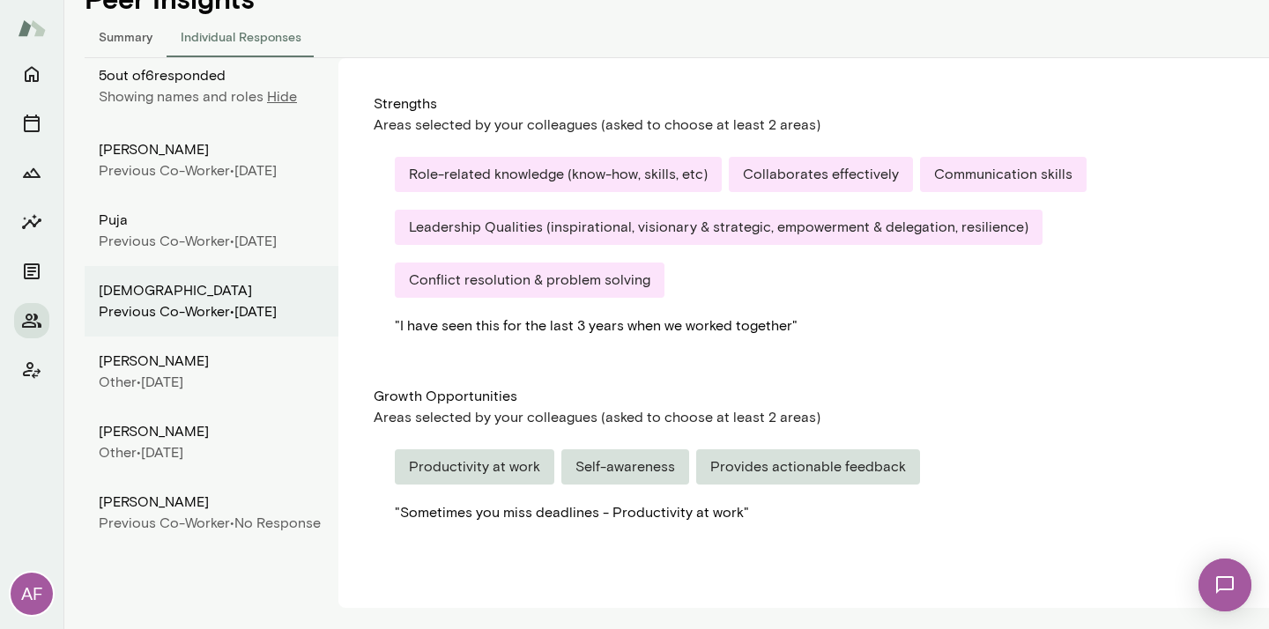
click at [177, 252] on div "Previous Co-worker •" at bounding box center [167, 241] width 136 height 21
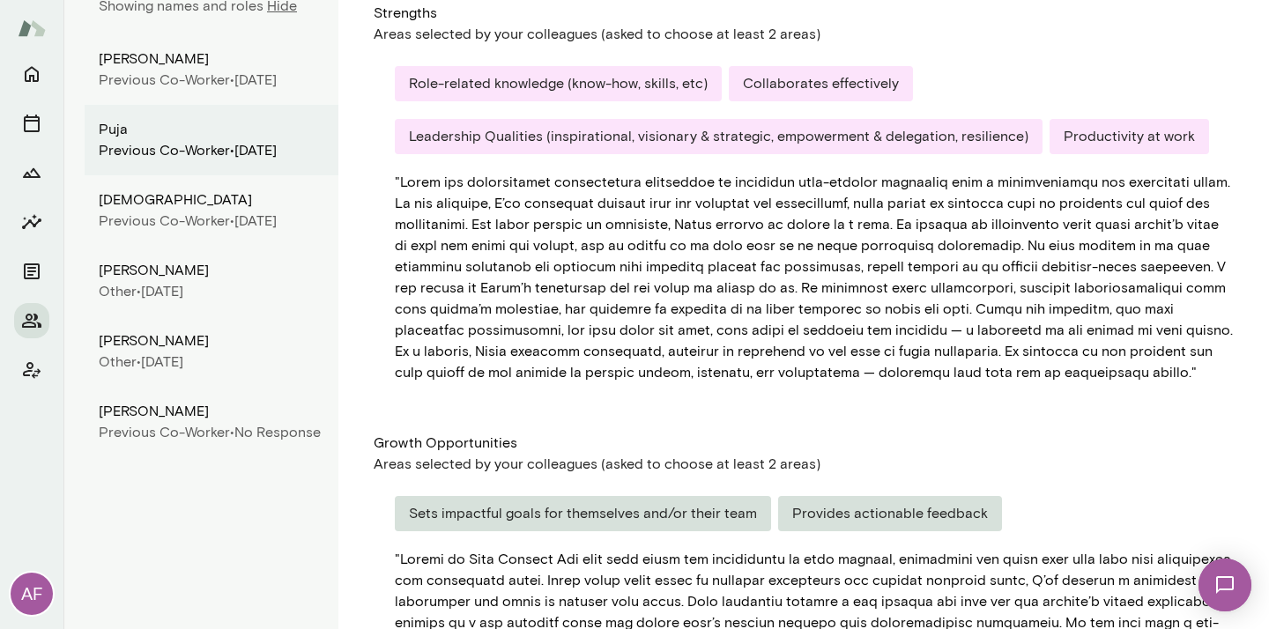
scroll to position [323, 0]
click at [172, 90] on div "Previous Co-worker •" at bounding box center [167, 79] width 136 height 21
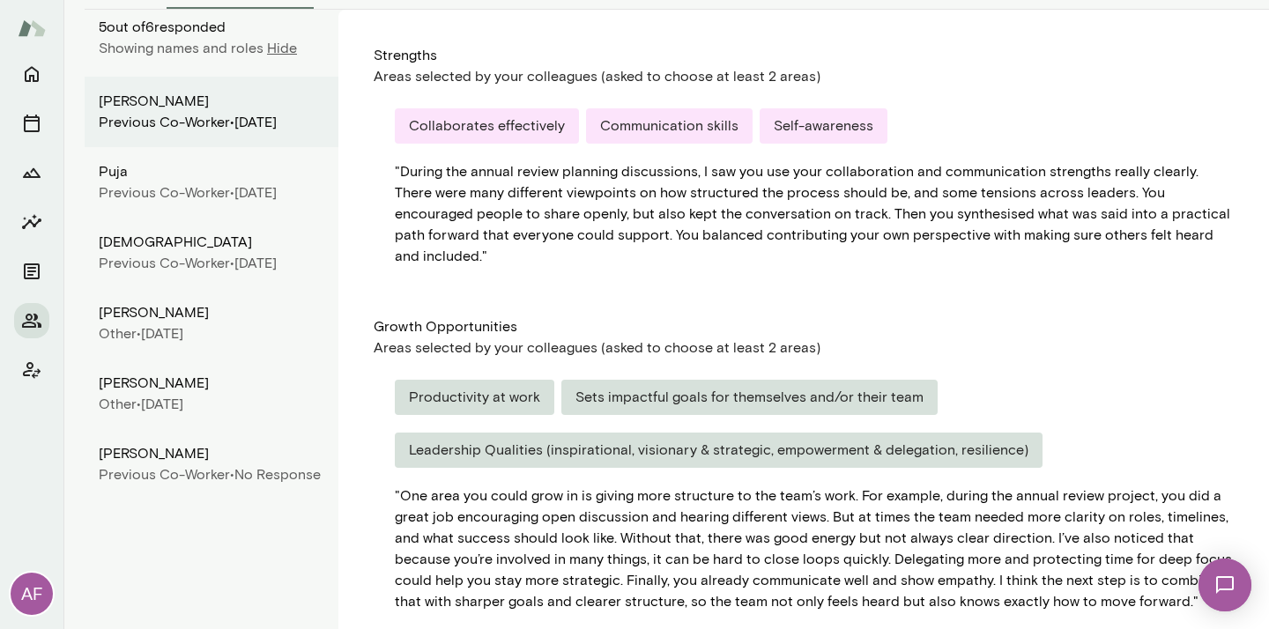
scroll to position [270, 0]
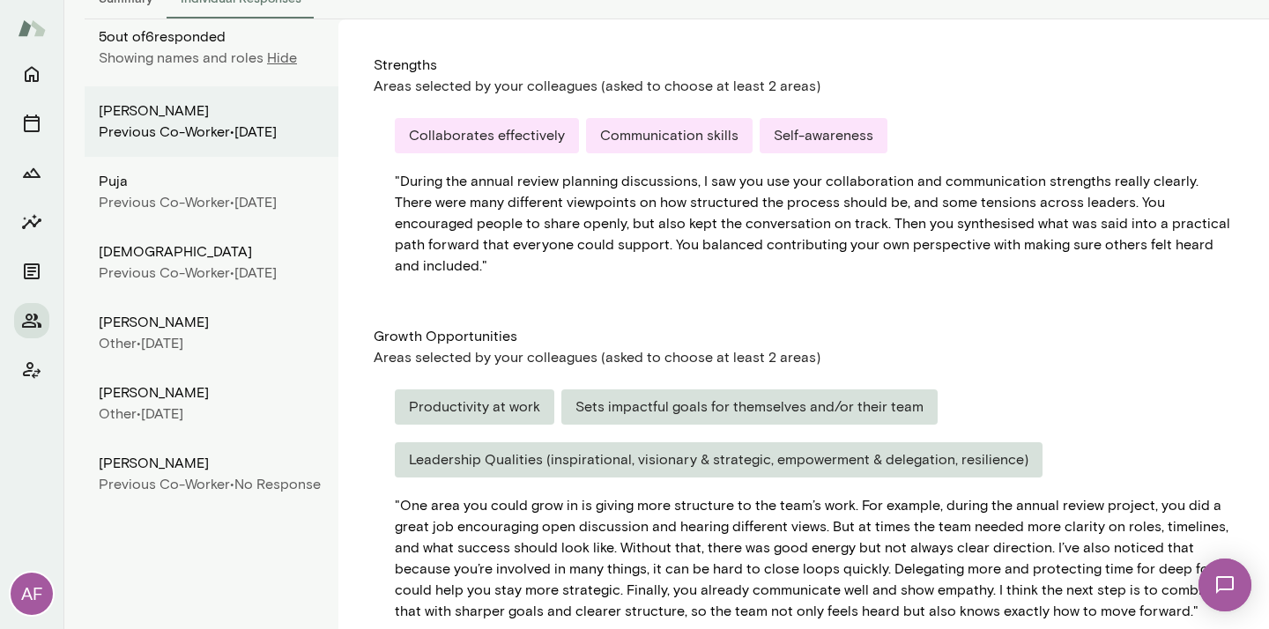
click at [118, 213] on div "Previous Co-worker •" at bounding box center [167, 202] width 136 height 21
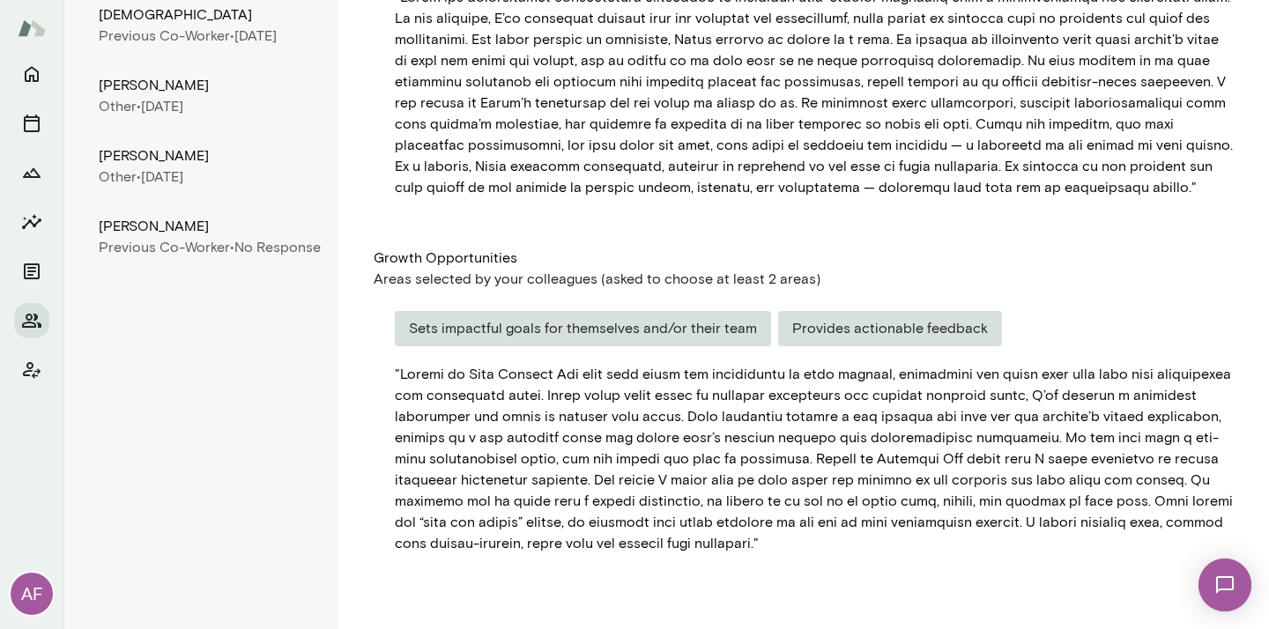
scroll to position [516, 0]
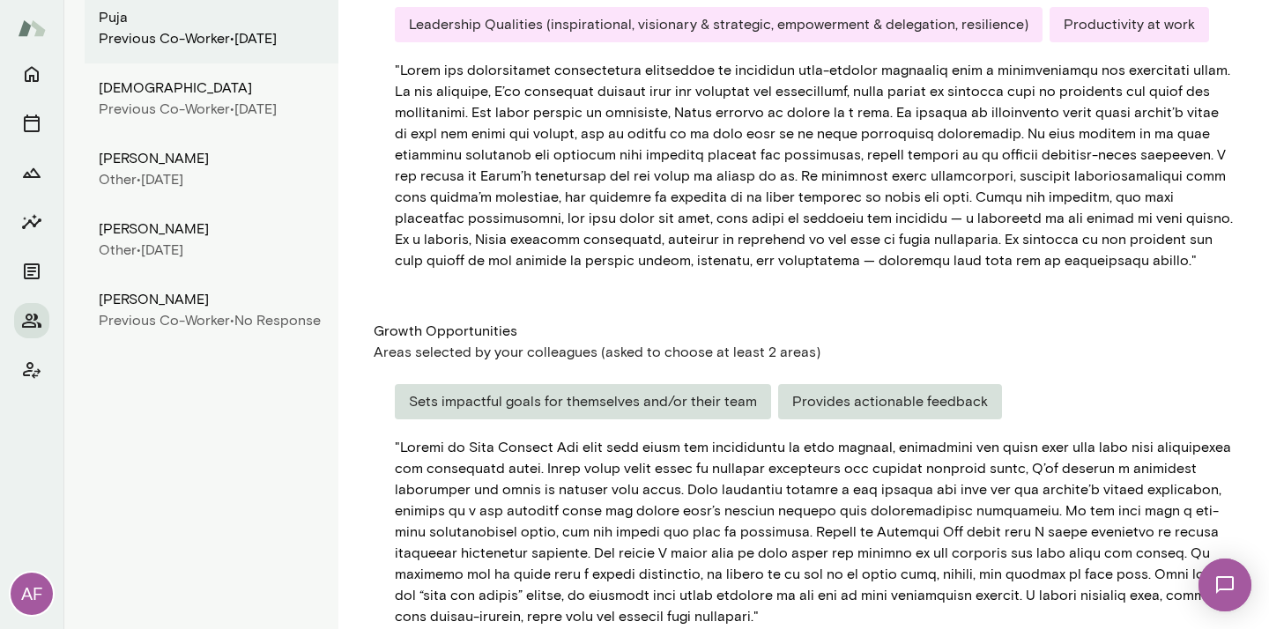
click at [174, 120] on div "Previous Co-worker •" at bounding box center [167, 109] width 136 height 21
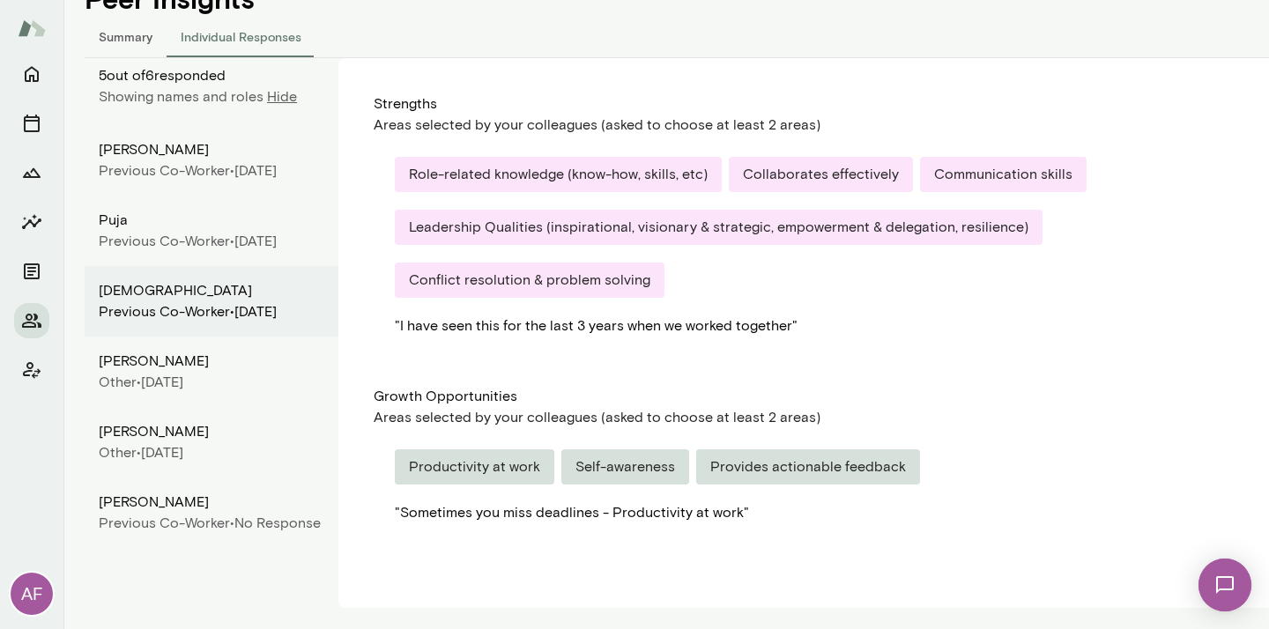
click at [143, 407] on div "Nathaniel Other • September 2025" at bounding box center [212, 372] width 254 height 71
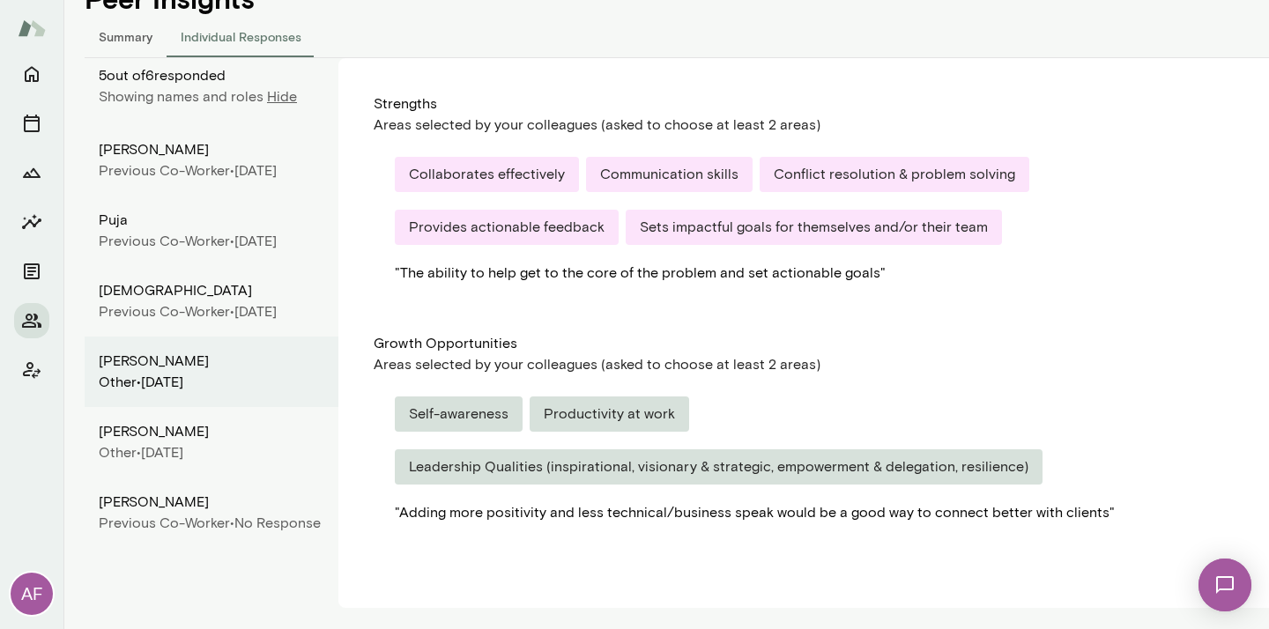
click at [140, 442] on div "Justine Williams" at bounding box center [212, 431] width 226 height 21
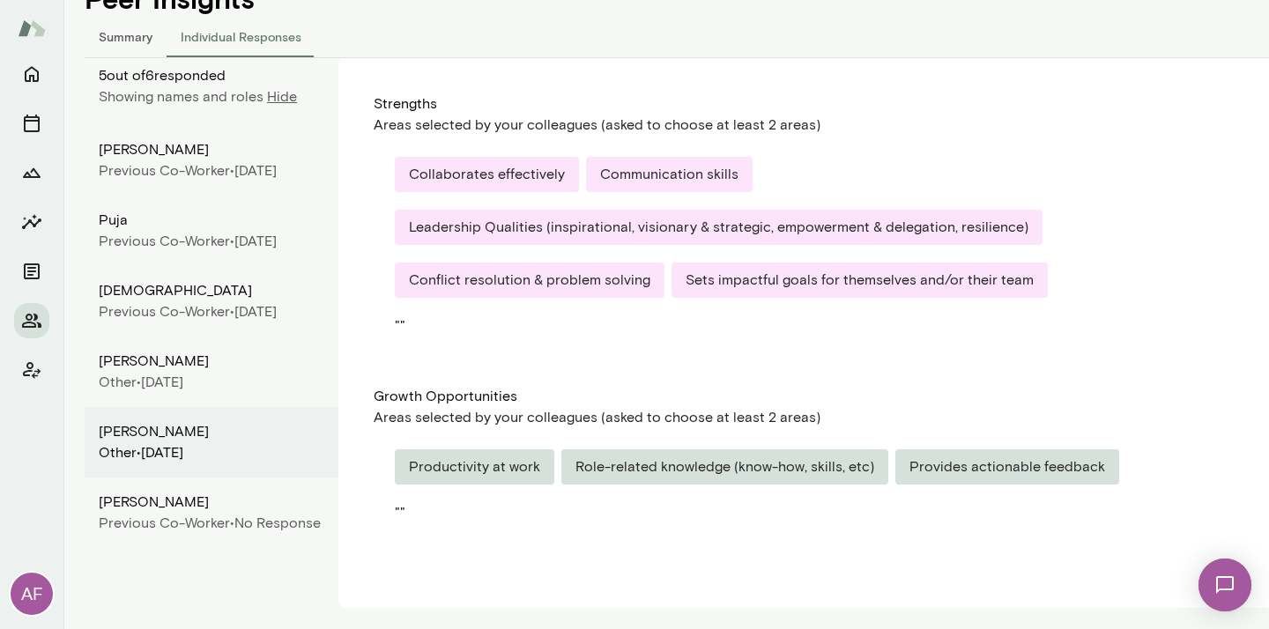
click at [138, 513] on div "Abhishek Nayak" at bounding box center [212, 502] width 226 height 21
